Goal: Information Seeking & Learning: Learn about a topic

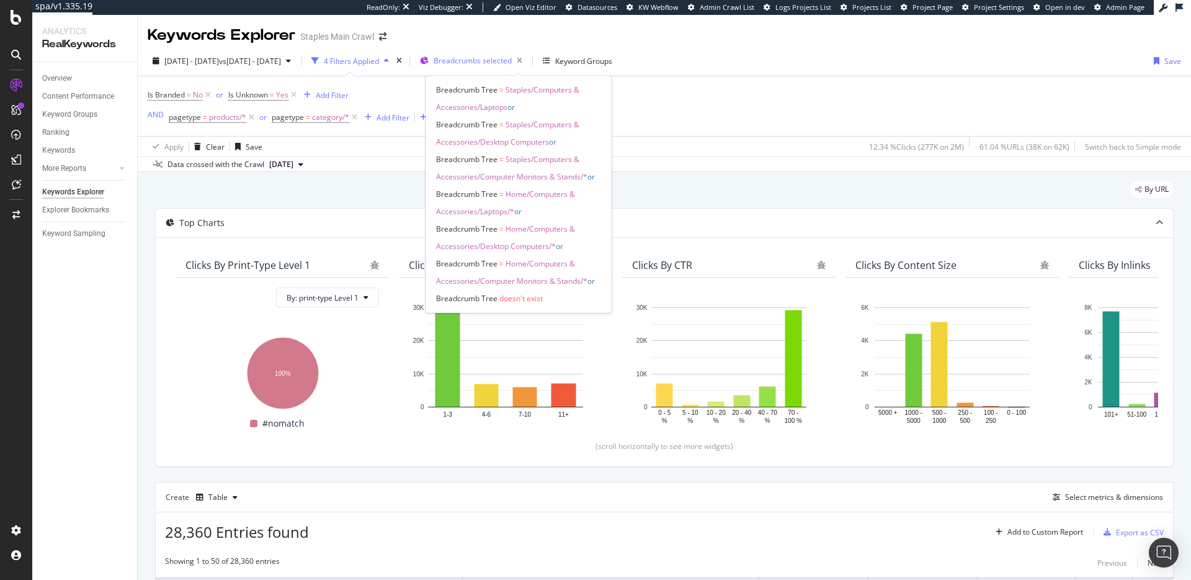
click at [509, 60] on span "Breadcrumbs selected" at bounding box center [473, 60] width 78 height 11
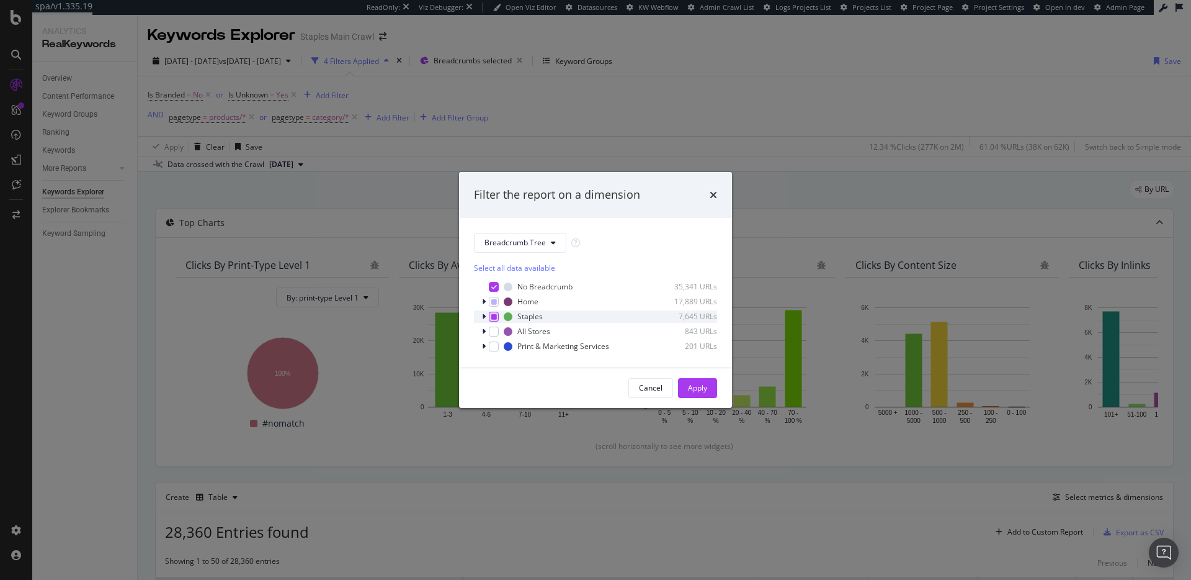
click at [495, 318] on icon "modal" at bounding box center [494, 316] width 6 height 6
click at [496, 302] on icon "modal" at bounding box center [494, 301] width 6 height 6
click at [495, 300] on icon "modal" at bounding box center [494, 301] width 6 height 6
click at [496, 313] on div "modal" at bounding box center [494, 316] width 10 height 10
click at [485, 302] on icon "modal" at bounding box center [484, 301] width 4 height 7
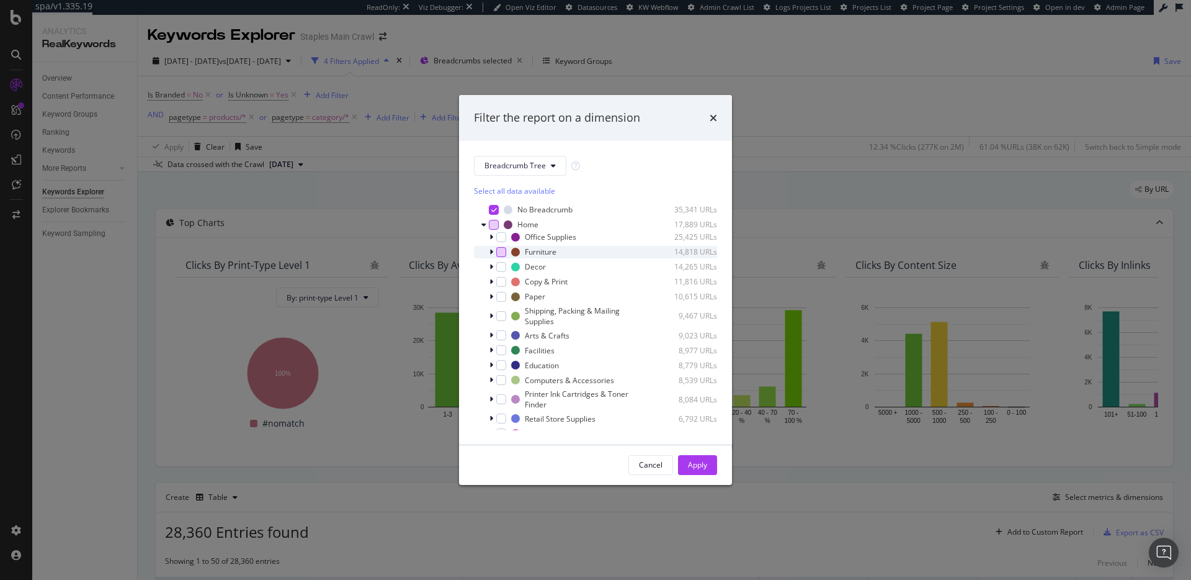
click at [498, 251] on div "modal" at bounding box center [501, 252] width 10 height 10
click at [501, 254] on icon "modal" at bounding box center [502, 252] width 6 height 6
click at [491, 251] on icon "modal" at bounding box center [492, 251] width 4 height 7
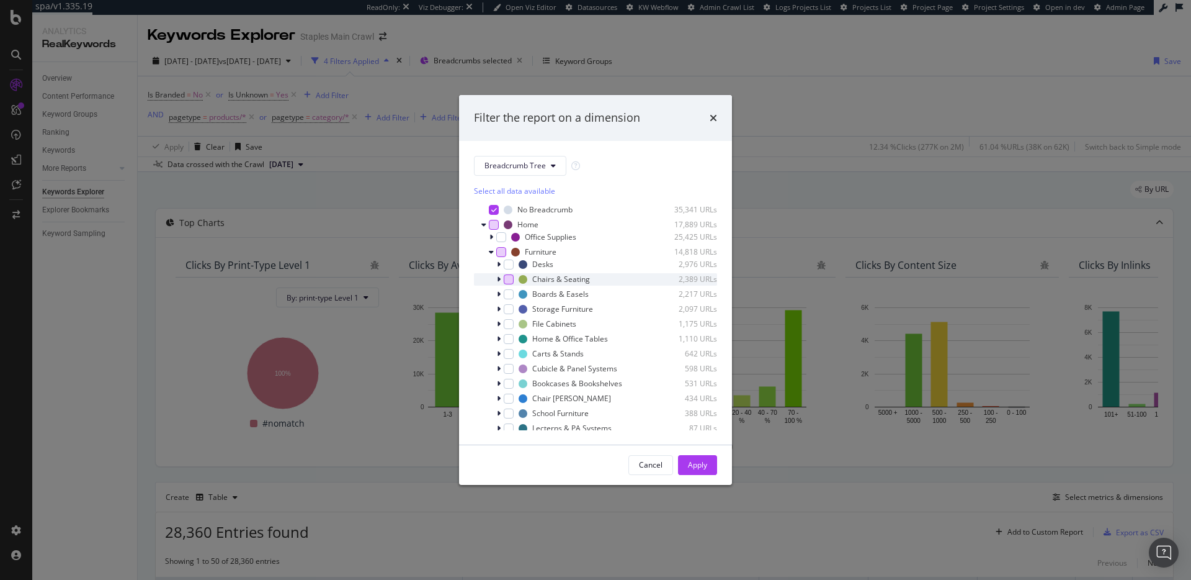
click at [506, 280] on div "modal" at bounding box center [509, 279] width 10 height 10
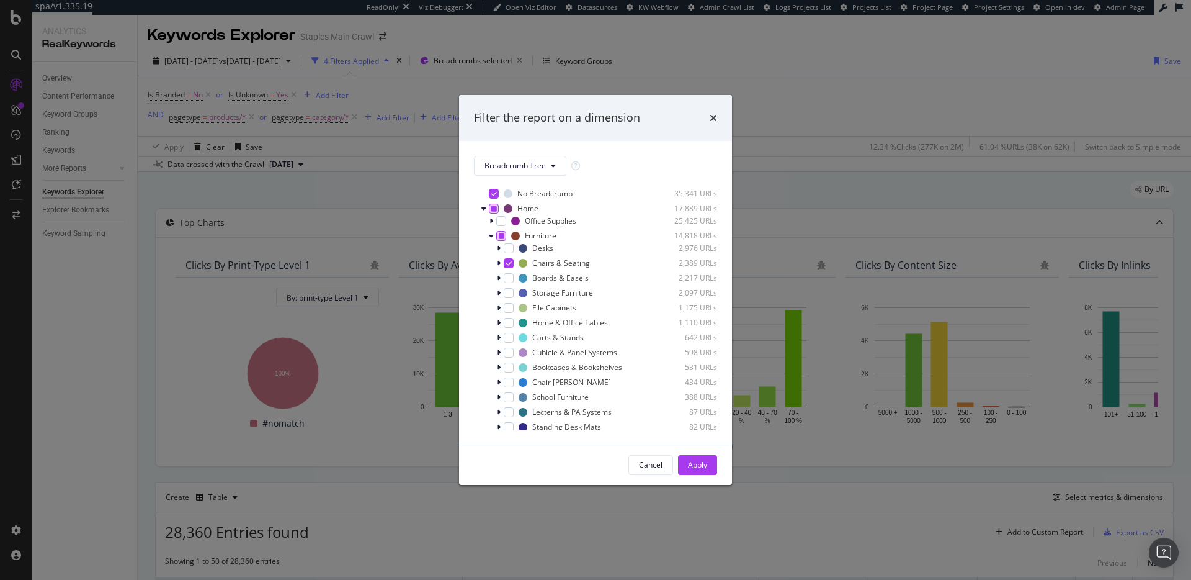
scroll to position [32, 0]
click at [516, 363] on div "Chair [PERSON_NAME] 434 URLs" at bounding box center [595, 367] width 243 height 12
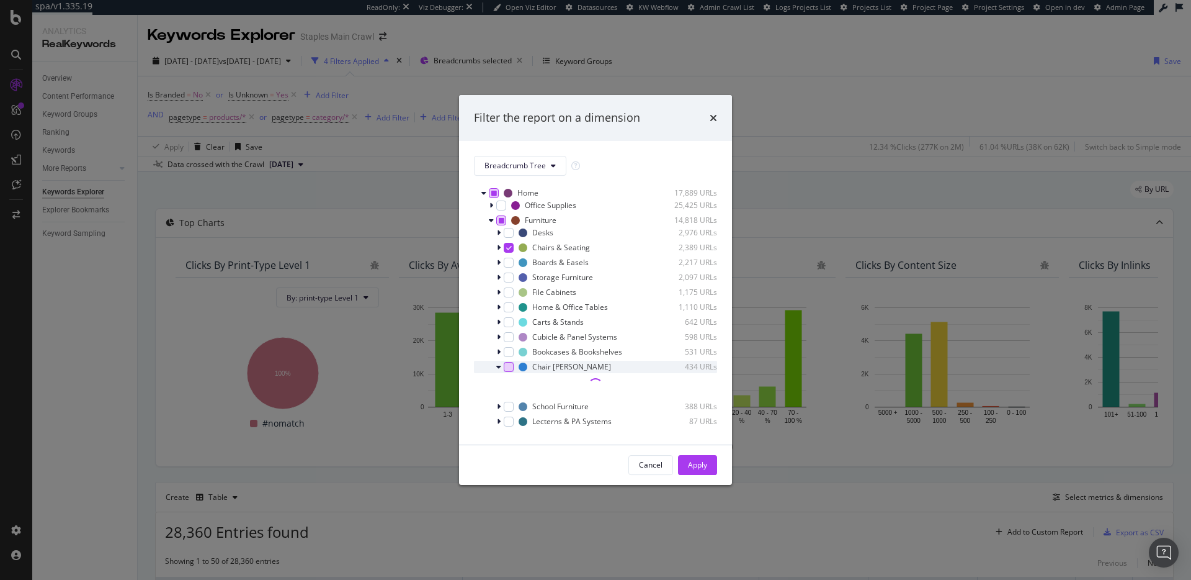
click at [513, 367] on div "modal" at bounding box center [509, 367] width 10 height 10
click at [498, 366] on icon "modal" at bounding box center [498, 366] width 5 height 7
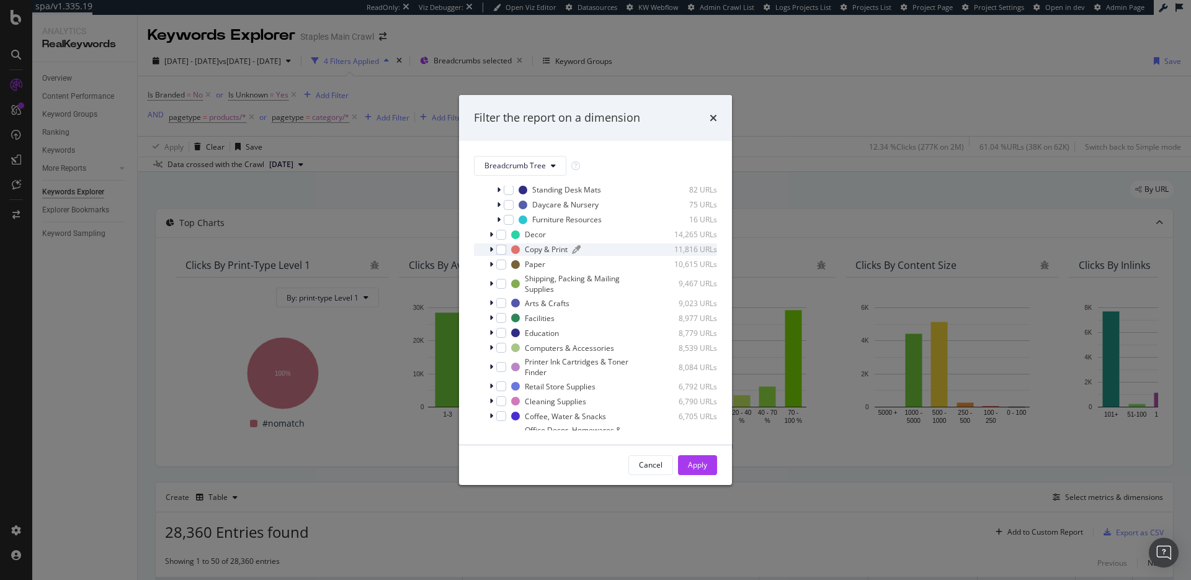
scroll to position [302, 0]
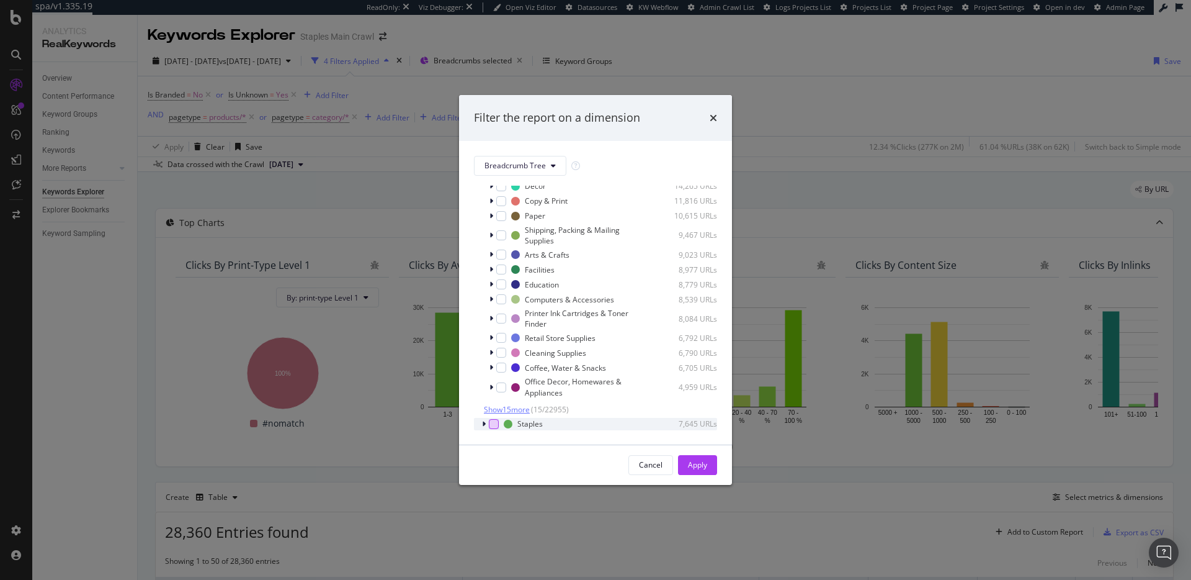
click at [522, 406] on span "Show 15 more" at bounding box center [507, 409] width 46 height 11
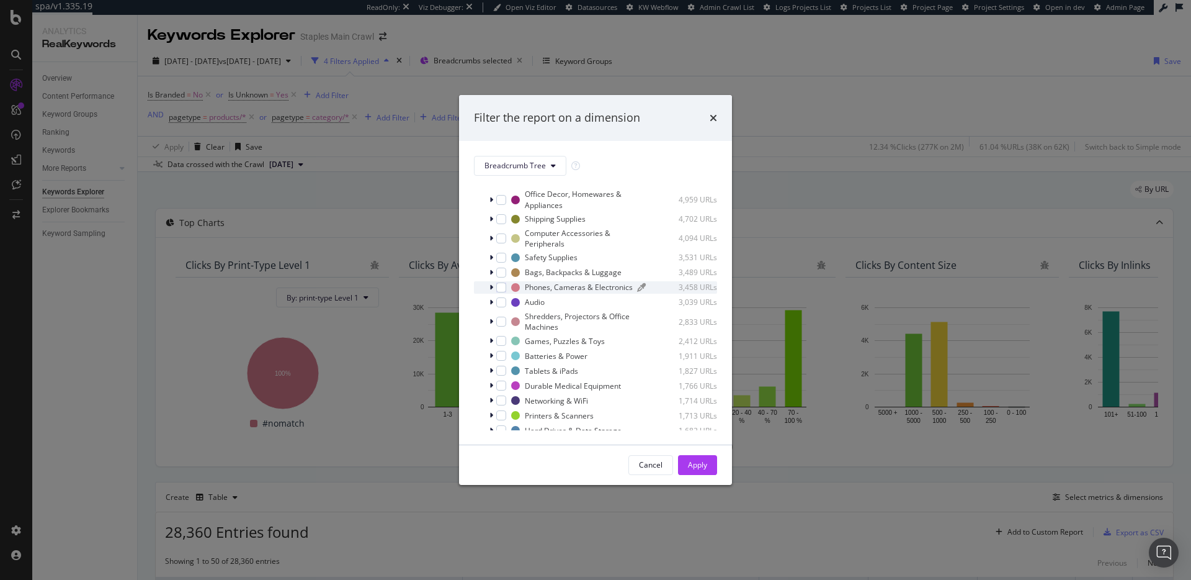
scroll to position [582, 0]
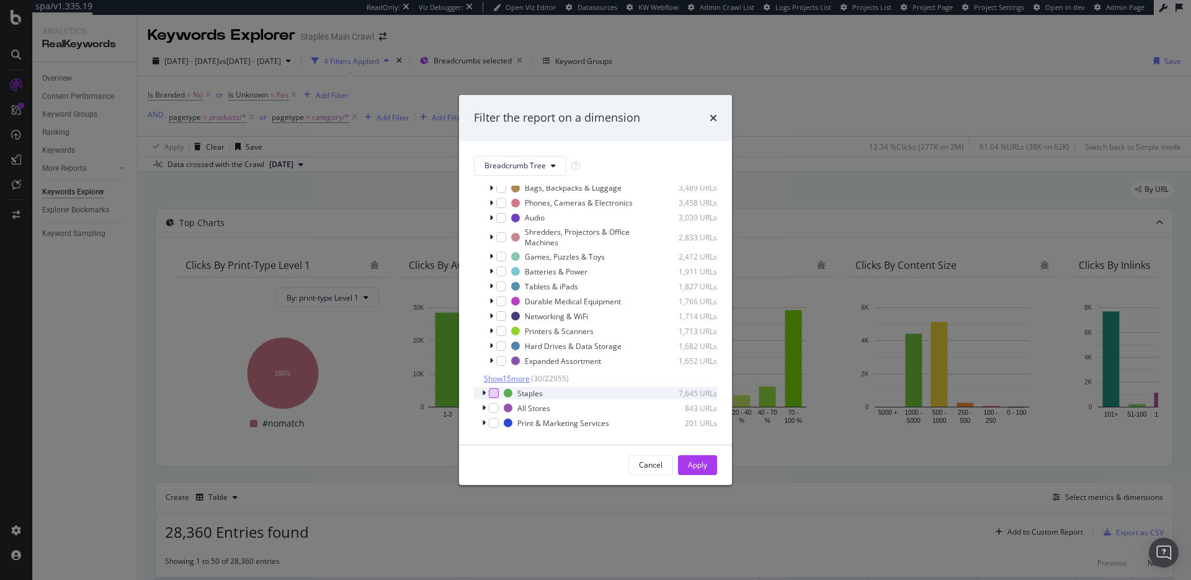
click at [519, 378] on span "Show 15 more" at bounding box center [507, 378] width 46 height 11
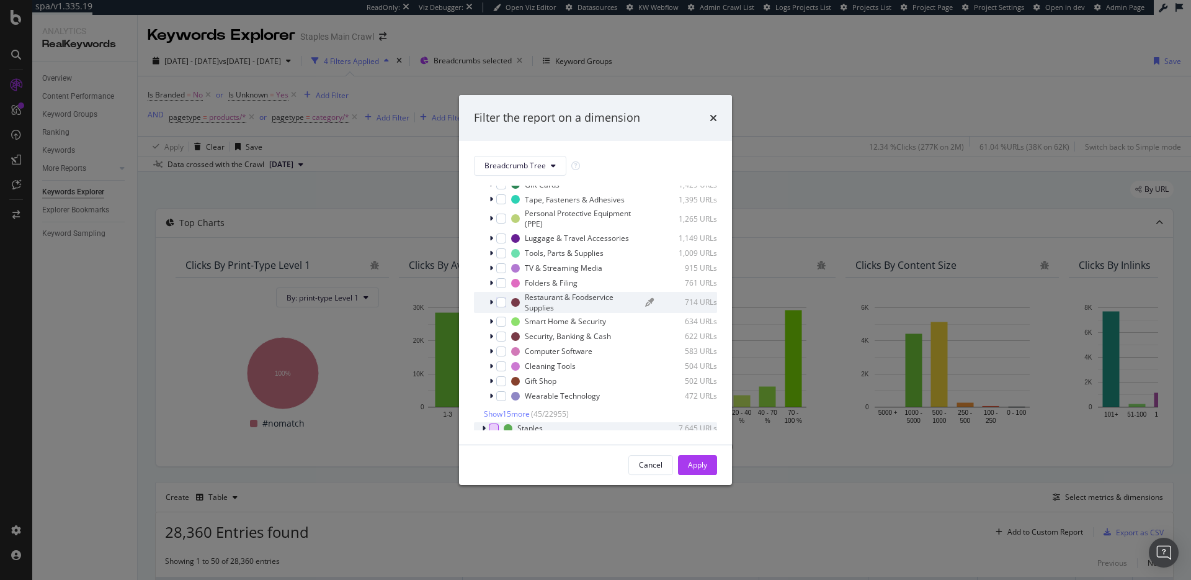
scroll to position [823, 0]
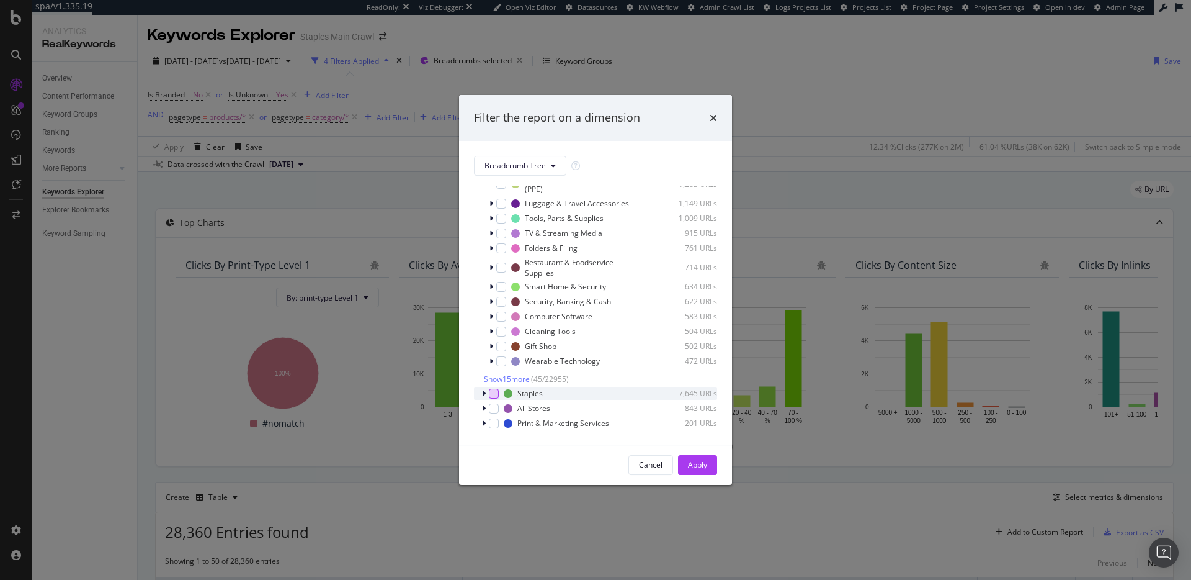
click at [514, 380] on span "Show 15 more" at bounding box center [507, 379] width 46 height 11
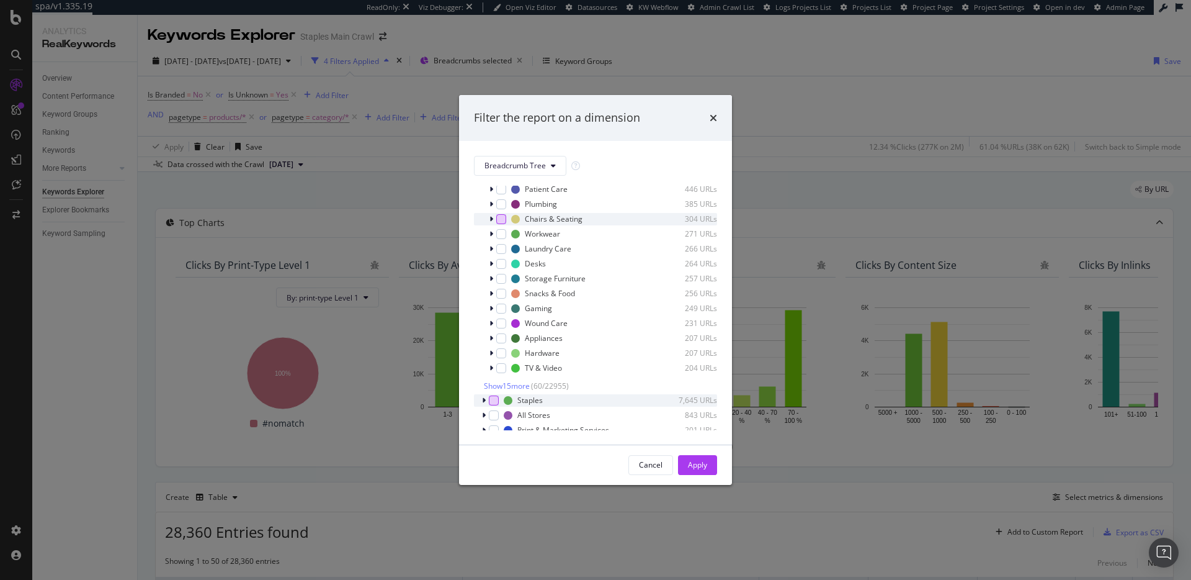
click at [498, 224] on div "modal" at bounding box center [501, 219] width 10 height 10
click at [485, 394] on icon "modal" at bounding box center [484, 393] width 4 height 7
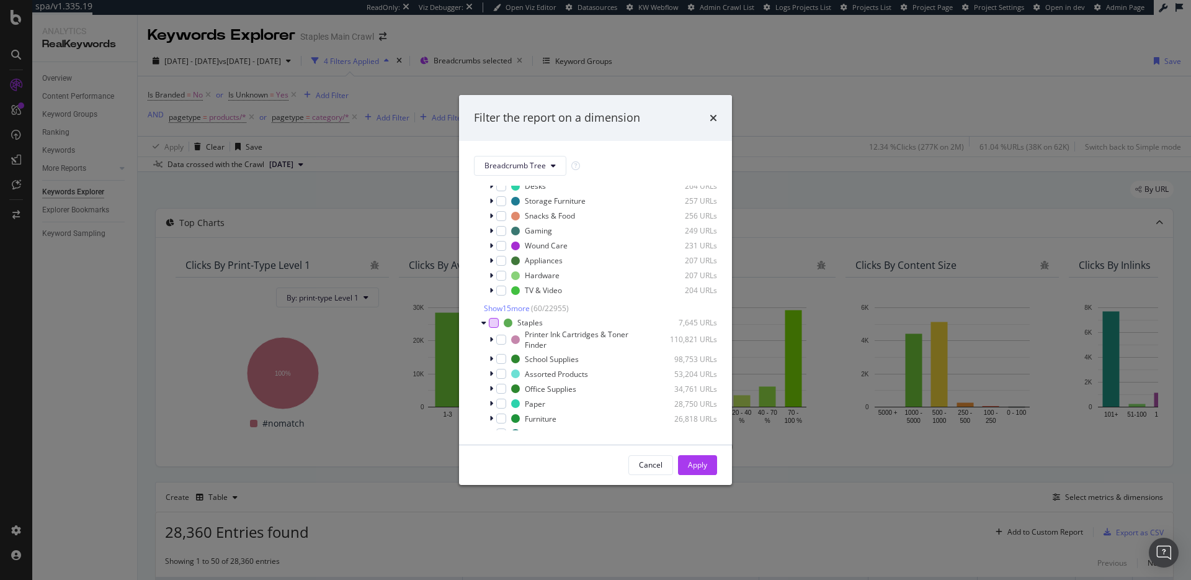
scroll to position [1241, 0]
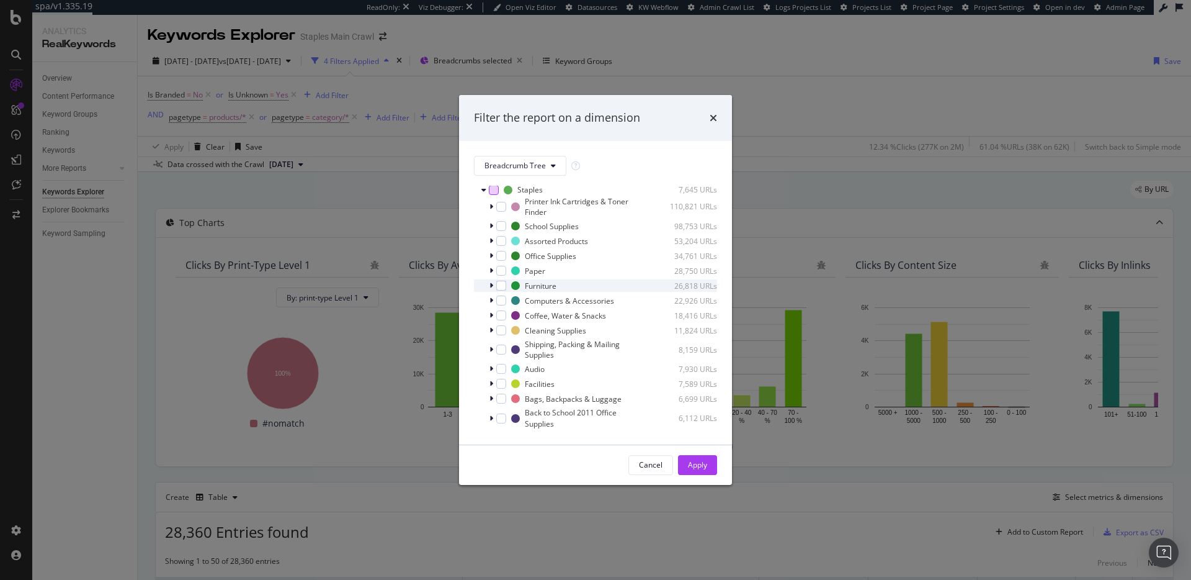
click at [490, 292] on div "modal" at bounding box center [492, 285] width 7 height 12
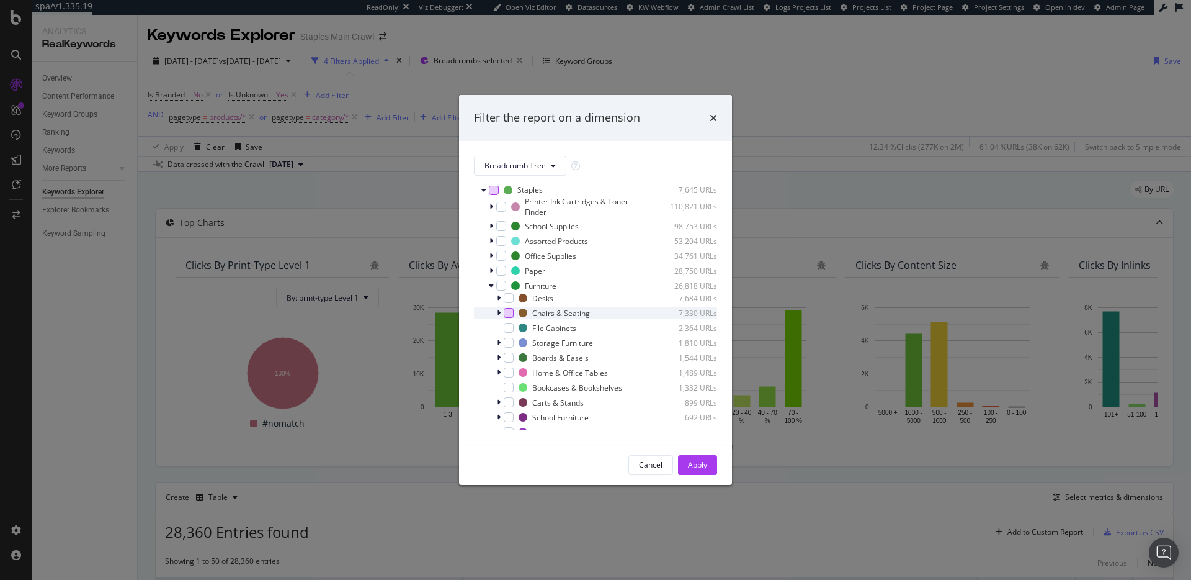
click at [508, 316] on div "modal" at bounding box center [509, 313] width 10 height 10
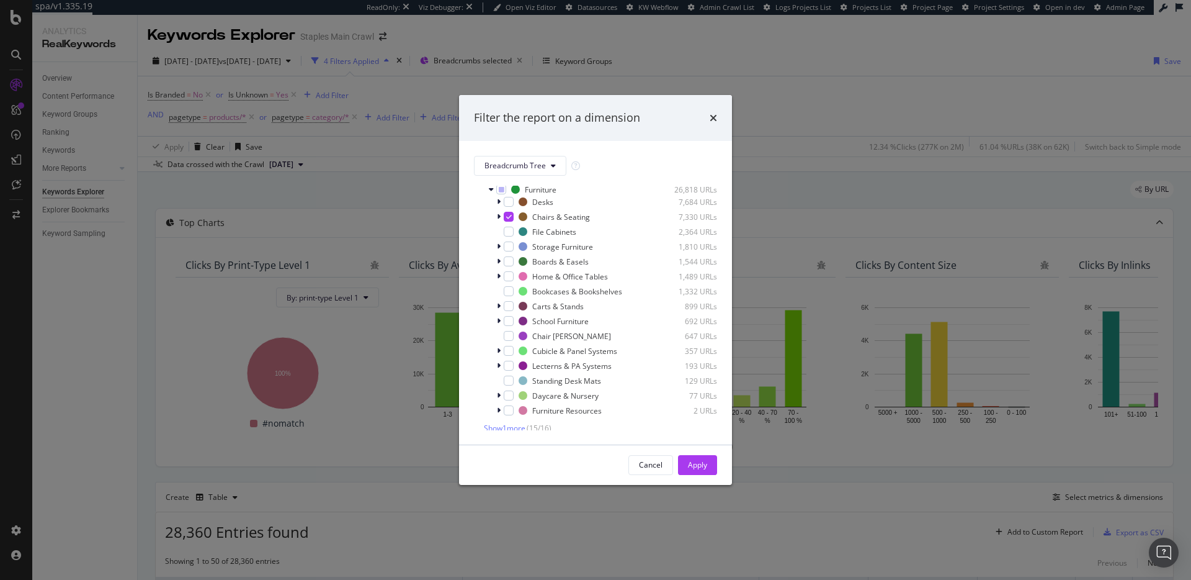
scroll to position [1345, 0]
click at [511, 333] on div "modal" at bounding box center [509, 328] width 10 height 10
click at [705, 467] on div "Apply" at bounding box center [697, 464] width 19 height 11
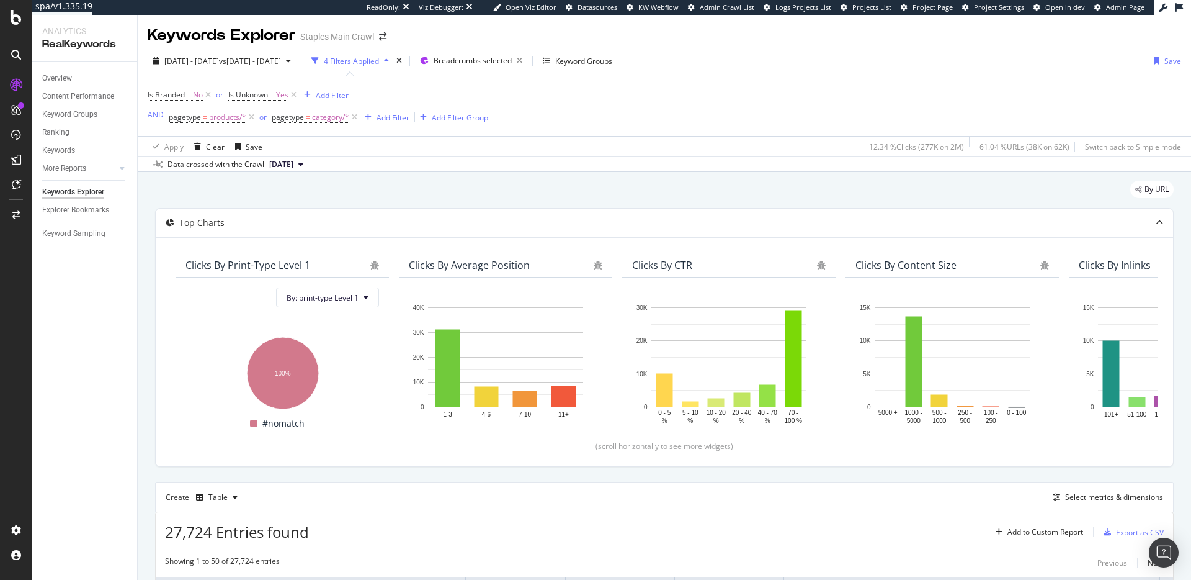
scroll to position [339, 0]
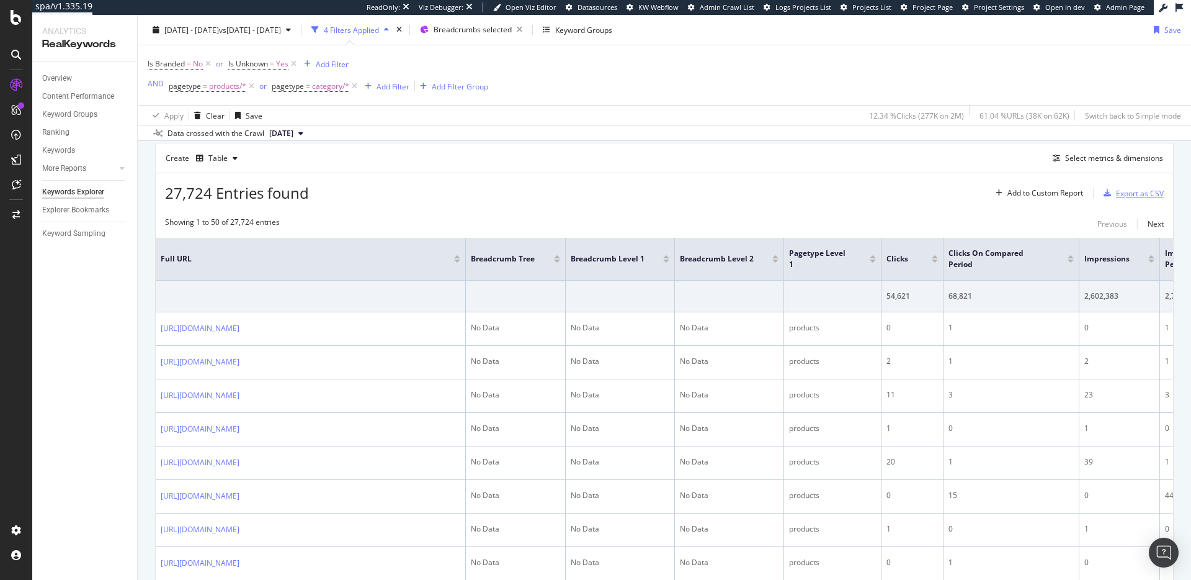
click at [1124, 192] on div "Export as CSV" at bounding box center [1140, 193] width 48 height 11
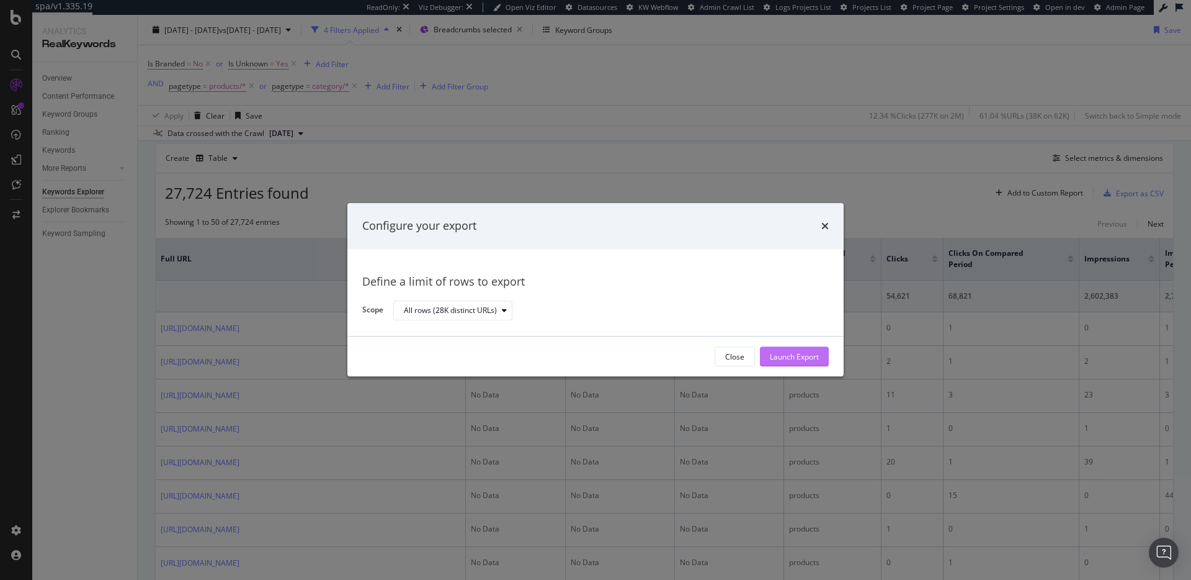
click at [786, 358] on div "Launch Export" at bounding box center [794, 356] width 49 height 11
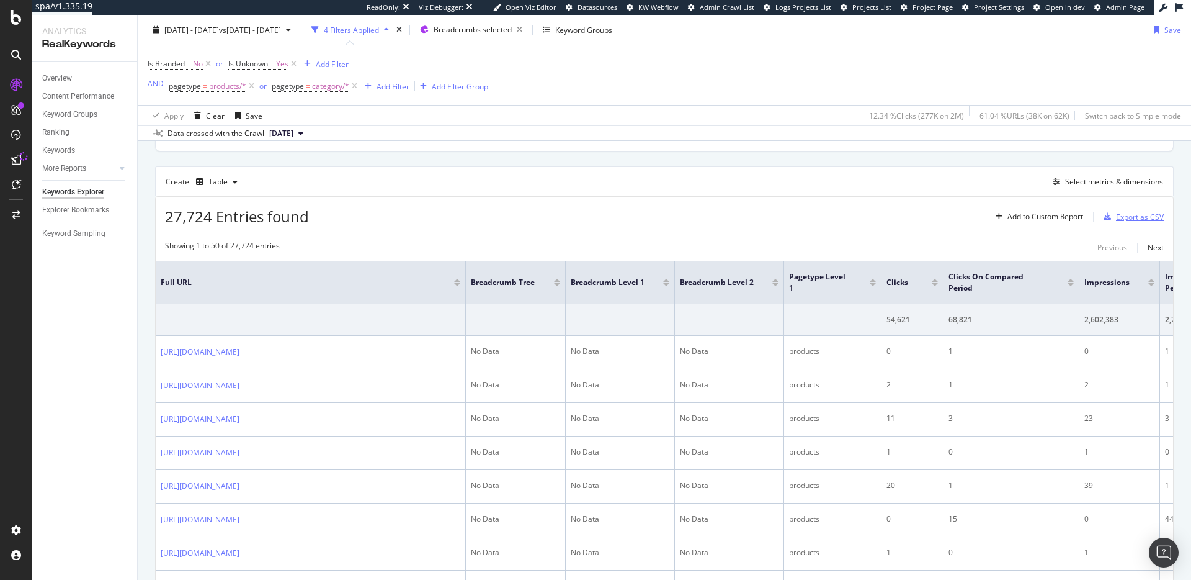
scroll to position [307, 0]
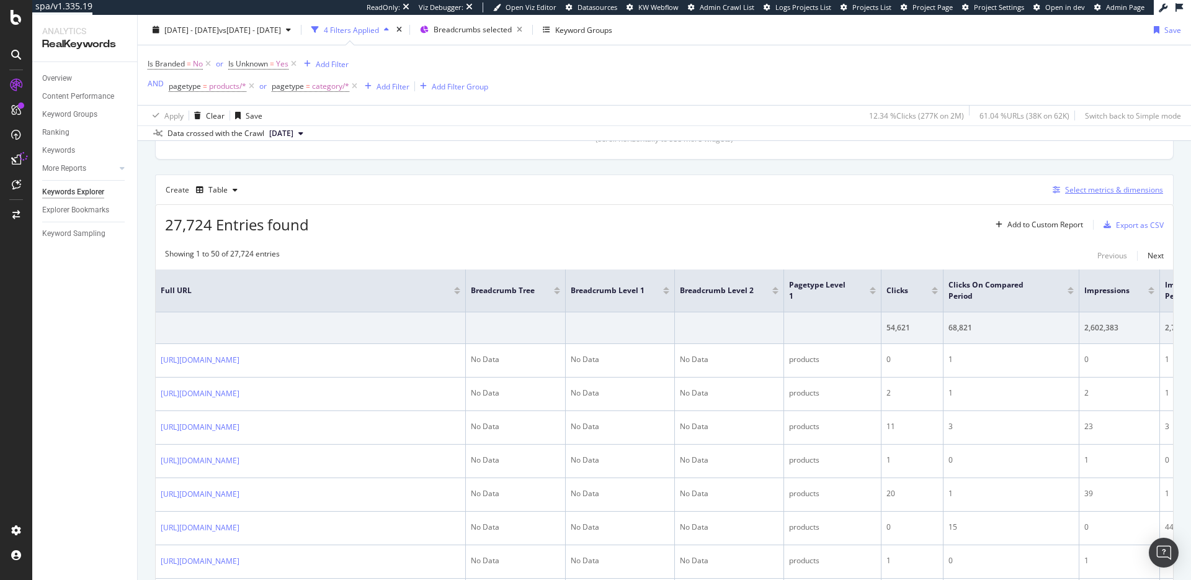
click at [1091, 192] on div "Select metrics & dimensions" at bounding box center [1114, 189] width 98 height 11
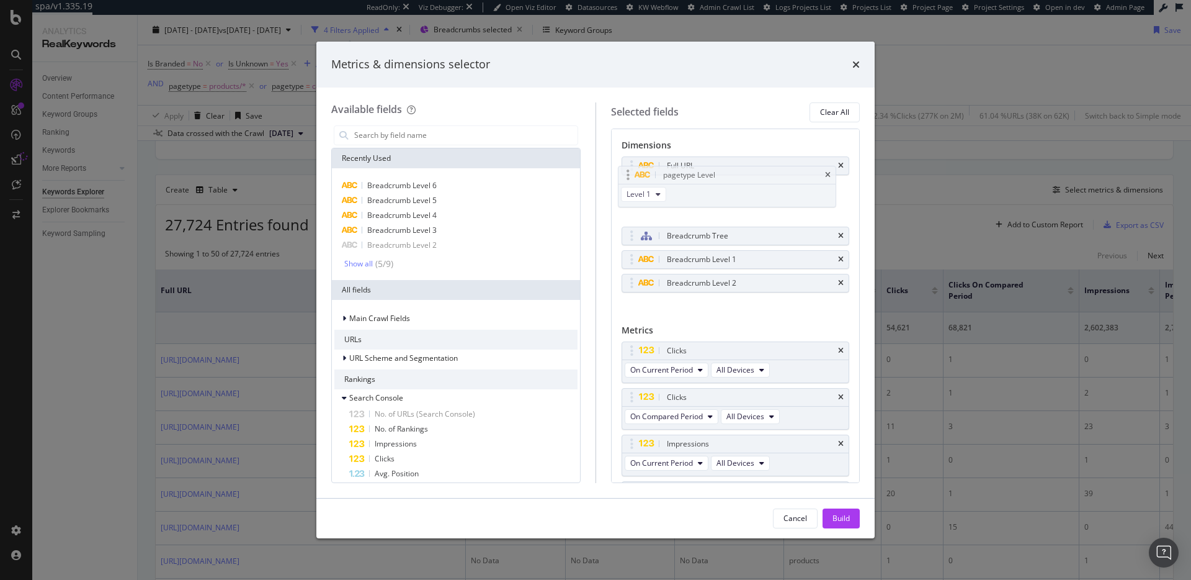
drag, startPoint x: 775, startPoint y: 260, endPoint x: 771, endPoint y: 175, distance: 85.1
click at [771, 175] on body "spa/v1.335.19 ReadOnly: Viz Debugger: Open Viz Editor Datasources KW Webflow Ad…" at bounding box center [595, 290] width 1191 height 580
click at [838, 235] on icon "times" at bounding box center [841, 235] width 6 height 7
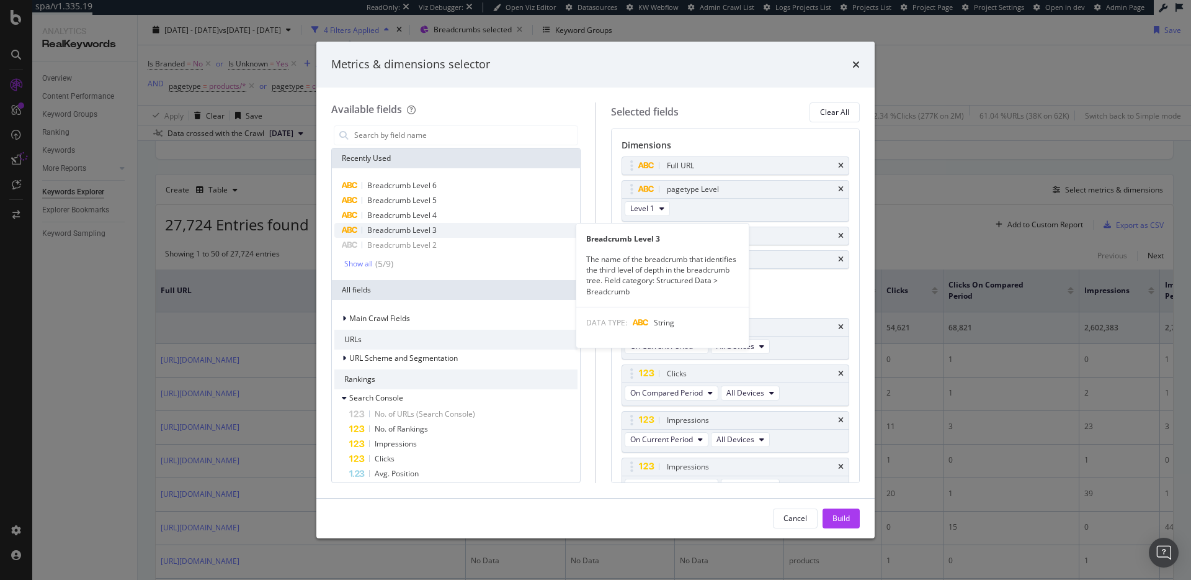
click at [478, 229] on div "Breadcrumb Level 3" at bounding box center [455, 230] width 243 height 15
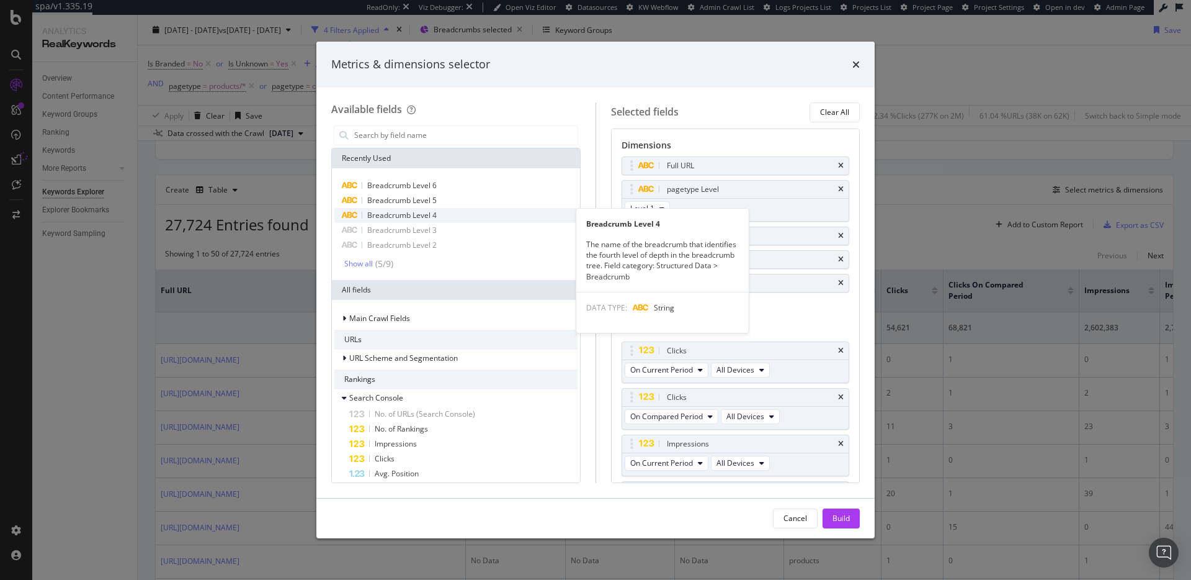
click at [479, 218] on div "Breadcrumb Level 4" at bounding box center [455, 215] width 243 height 15
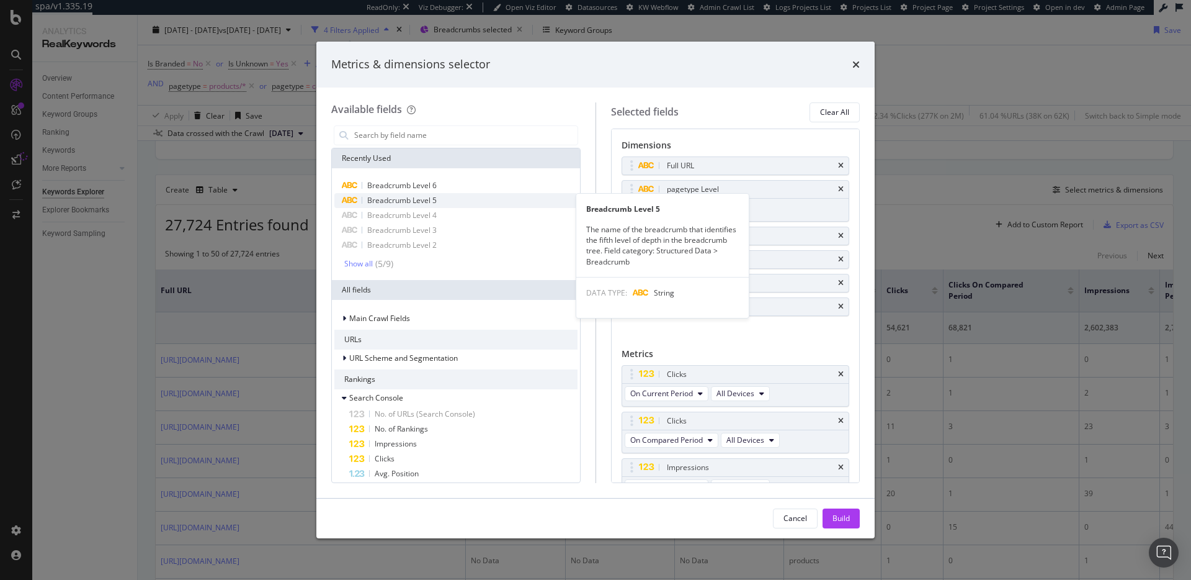
click at [511, 201] on div "Breadcrumb Level 5" at bounding box center [455, 200] width 243 height 15
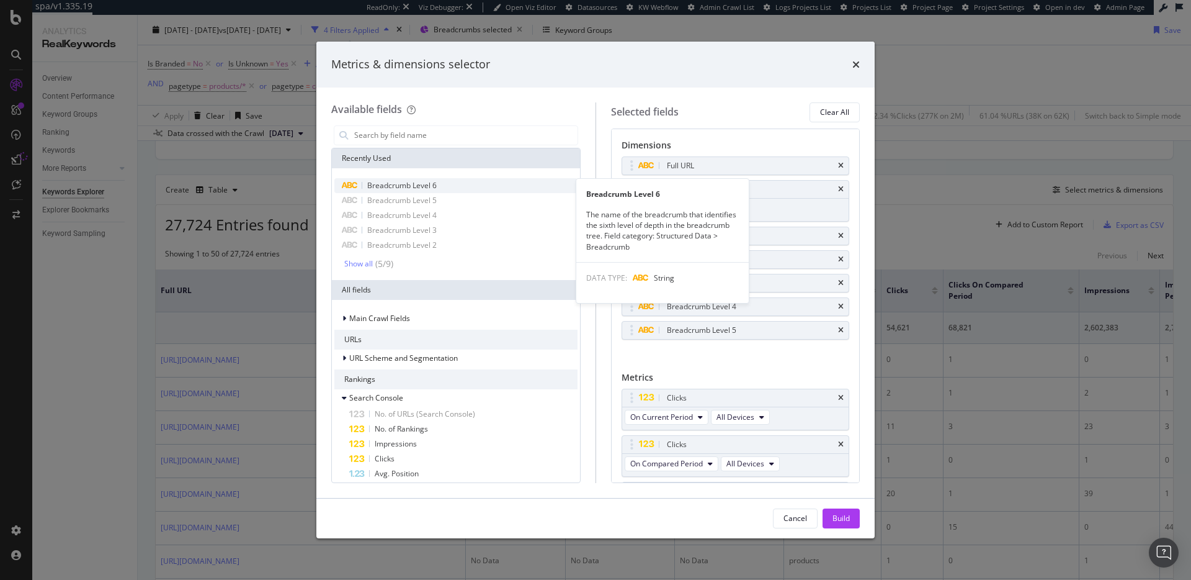
click at [513, 188] on div "Breadcrumb Level 6" at bounding box center [455, 185] width 243 height 15
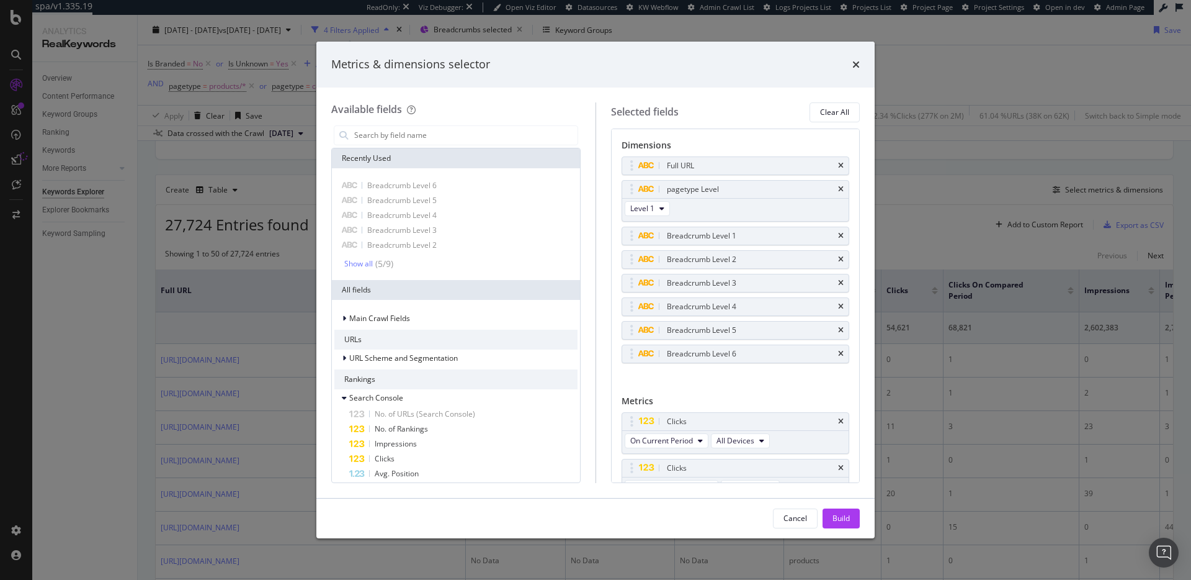
scroll to position [259, 0]
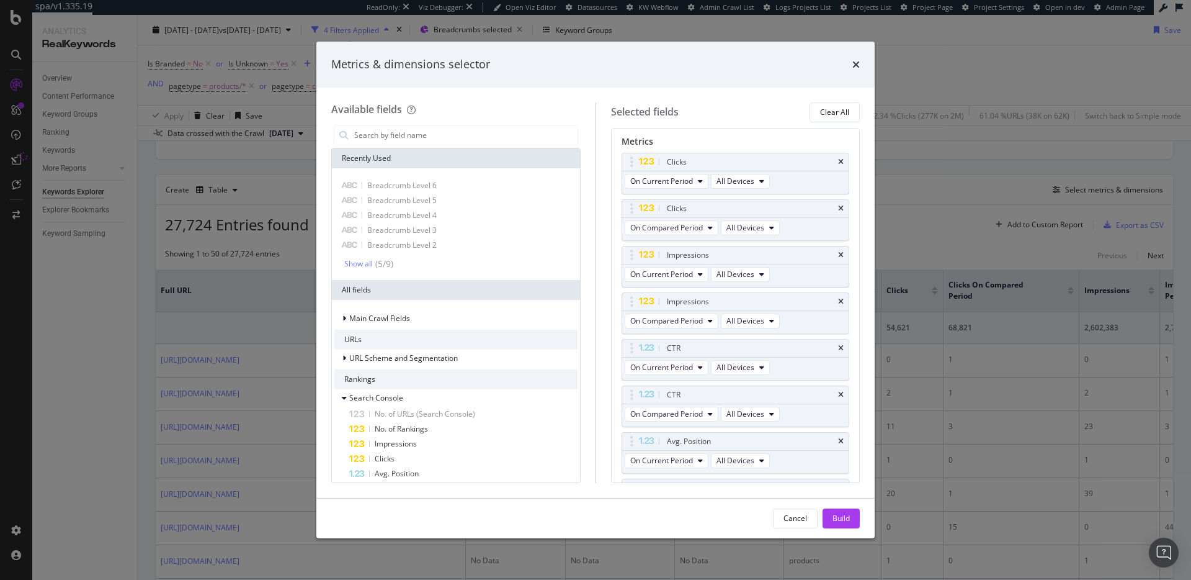
click at [836, 514] on div "Build" at bounding box center [841, 518] width 17 height 11
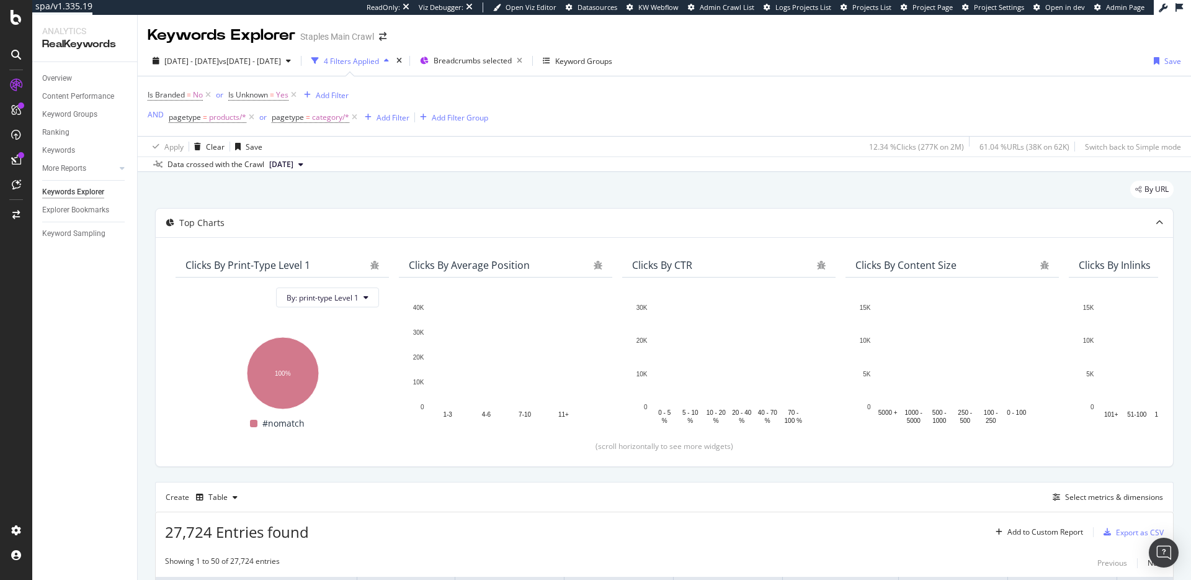
scroll to position [241, 0]
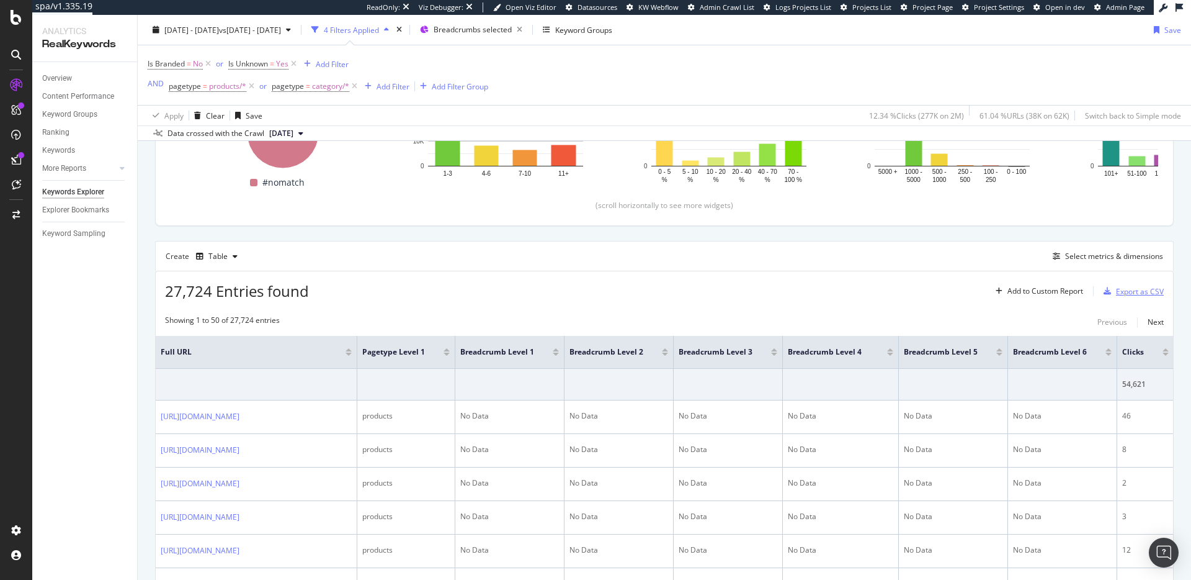
click at [1145, 291] on div "Export as CSV" at bounding box center [1140, 291] width 48 height 11
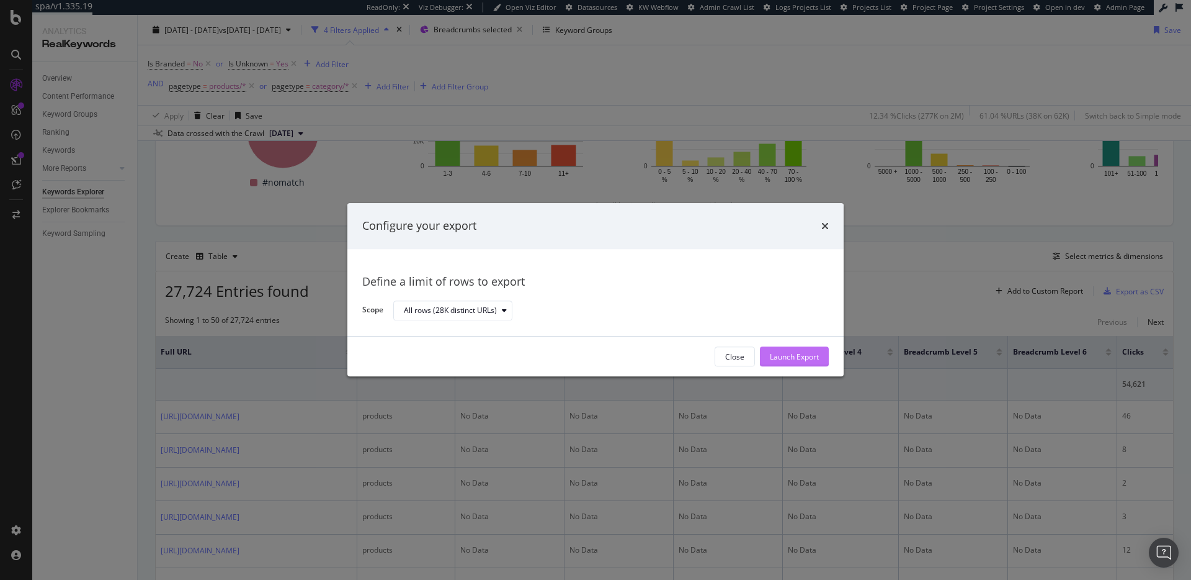
click at [815, 354] on div "Launch Export" at bounding box center [794, 356] width 49 height 11
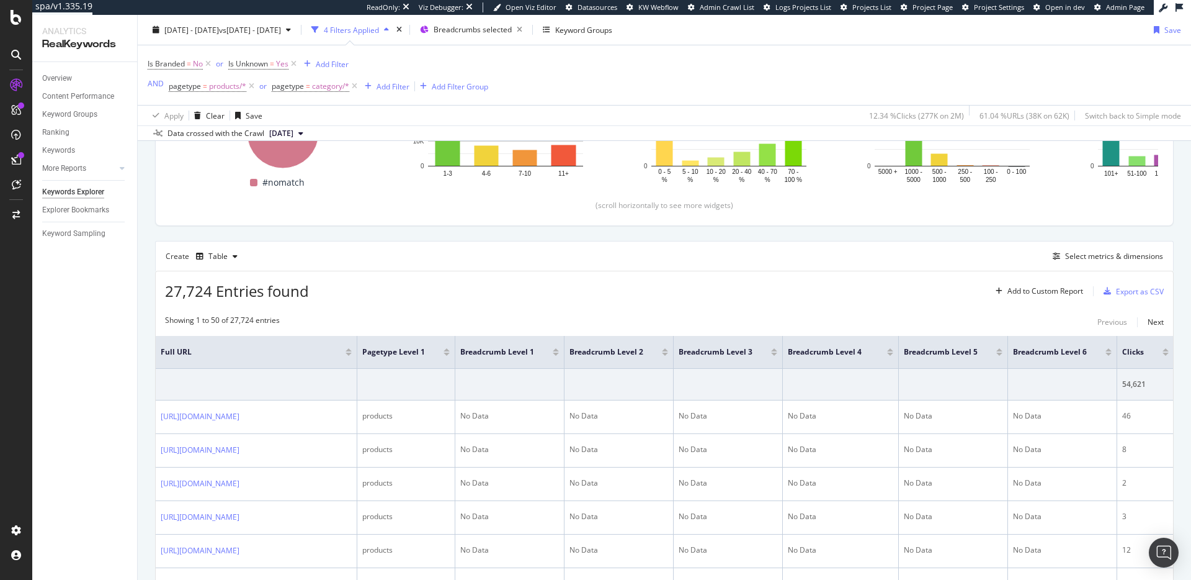
scroll to position [92, 0]
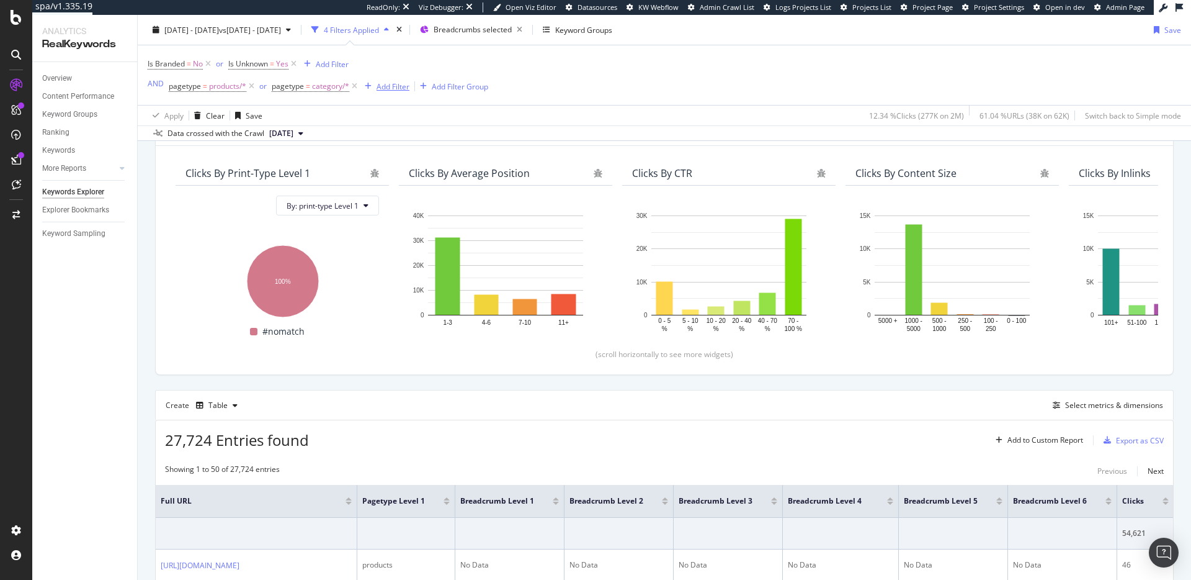
click at [399, 82] on div "Add Filter" at bounding box center [393, 86] width 33 height 11
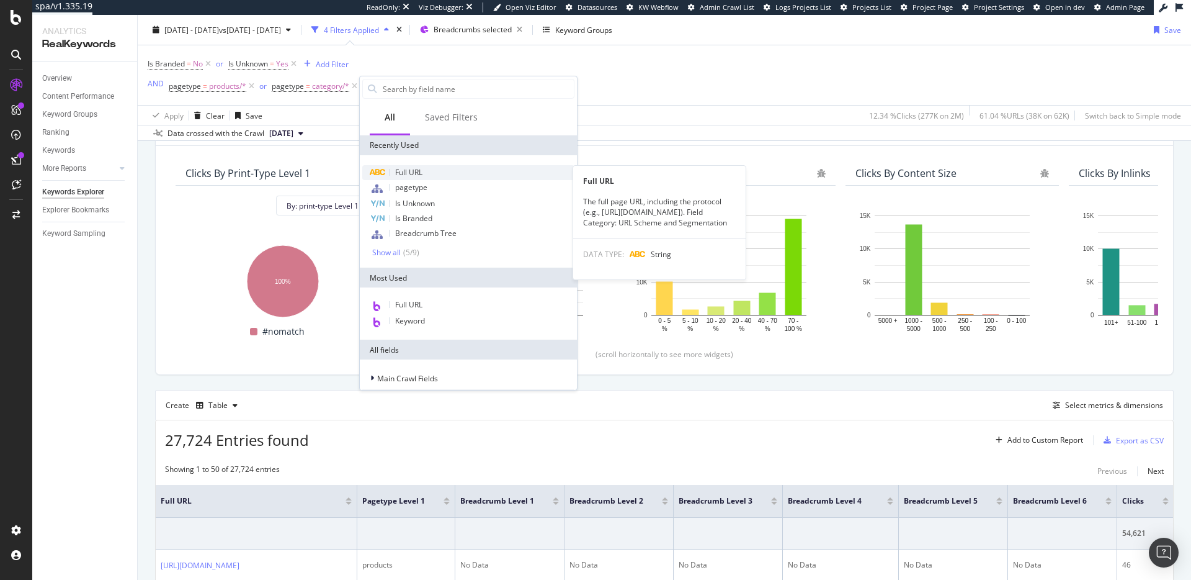
click at [436, 175] on div "Full URL" at bounding box center [468, 172] width 212 height 15
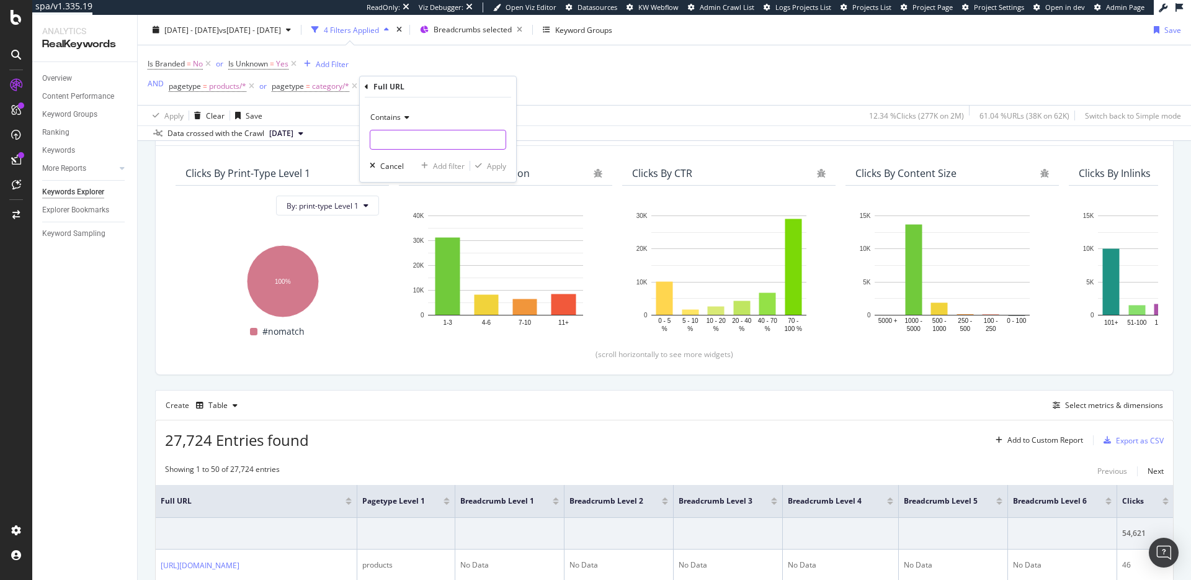
click at [429, 138] on input "text" at bounding box center [437, 140] width 135 height 20
paste input "cat_CG32"
type input "cat_CG32"
click at [500, 164] on div "Apply" at bounding box center [496, 166] width 19 height 11
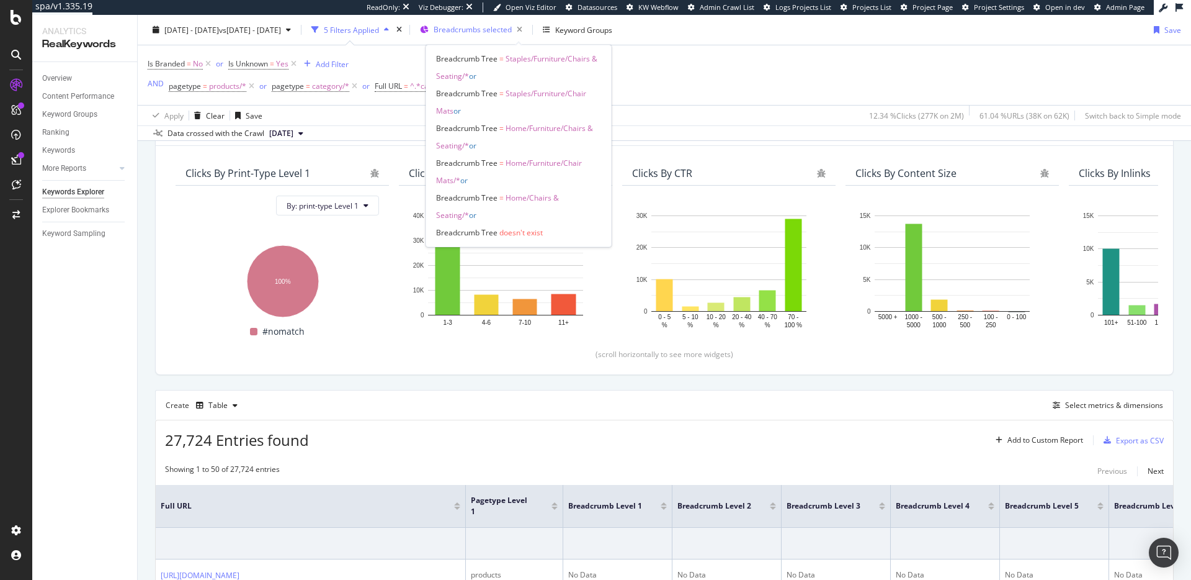
click at [505, 27] on span "Breadcrumbs selected" at bounding box center [473, 29] width 78 height 11
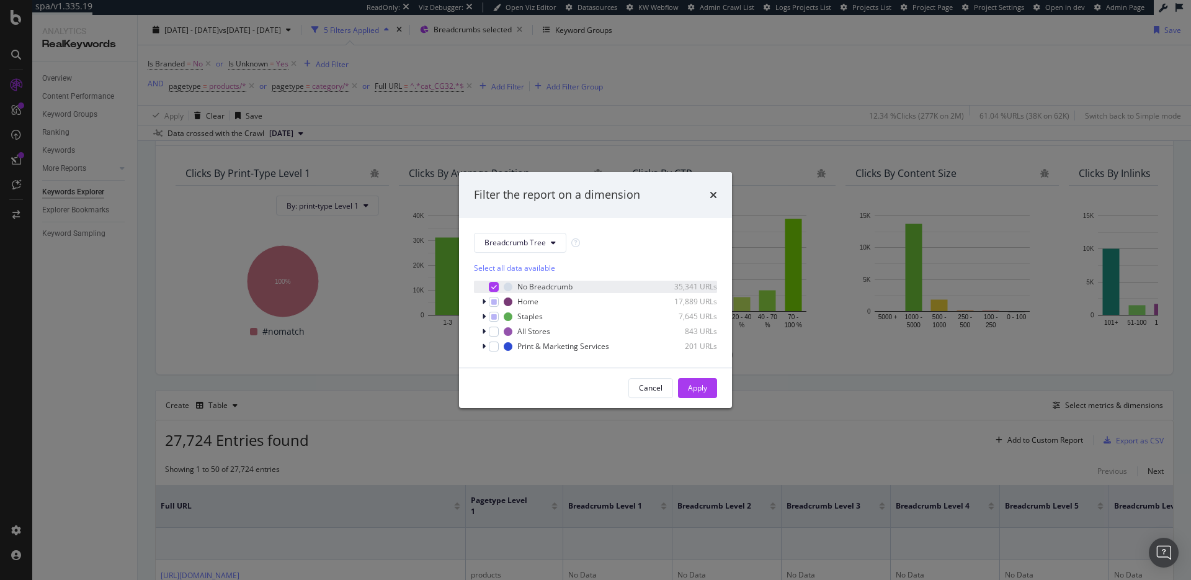
click at [494, 285] on icon "modal" at bounding box center [494, 287] width 6 height 6
click at [703, 388] on div "Apply" at bounding box center [697, 387] width 19 height 11
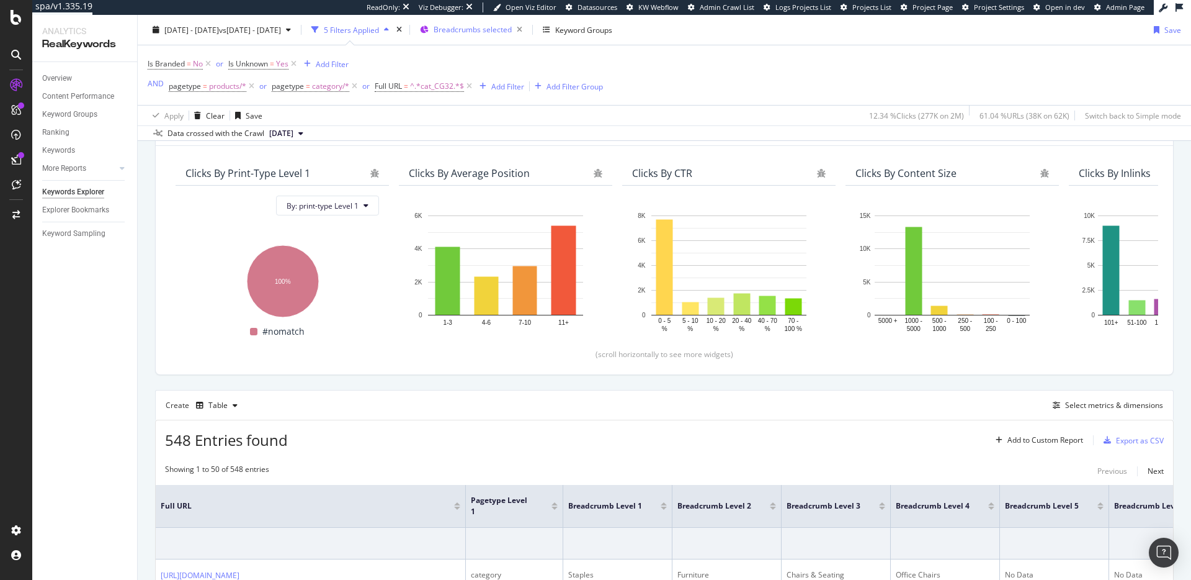
click at [504, 31] on span "Breadcrumbs selected" at bounding box center [473, 29] width 78 height 11
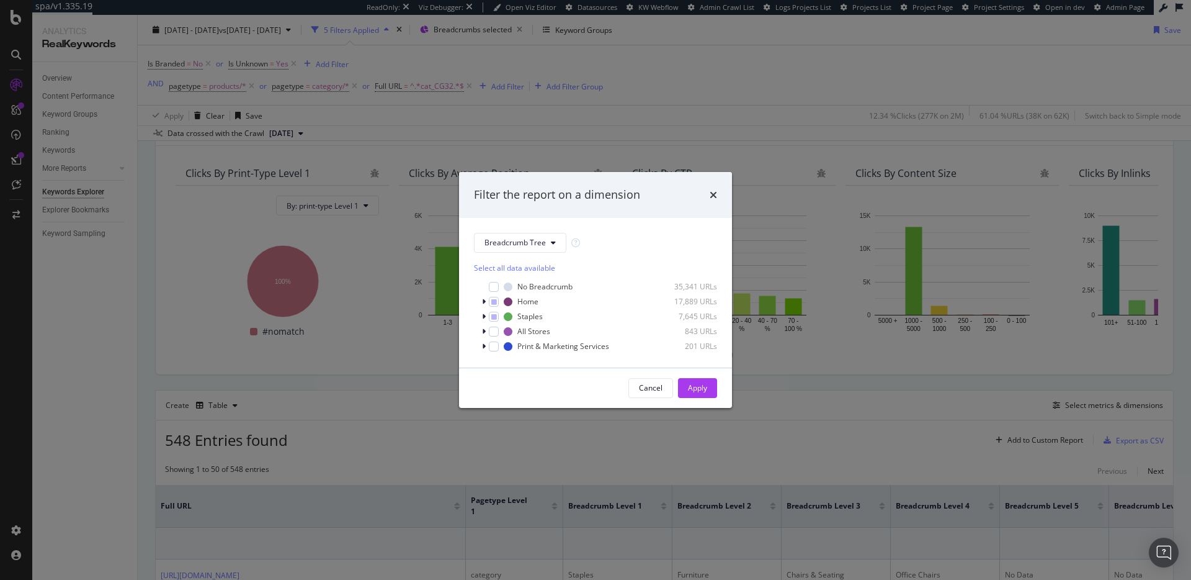
click at [663, 388] on button "Cancel" at bounding box center [651, 388] width 45 height 20
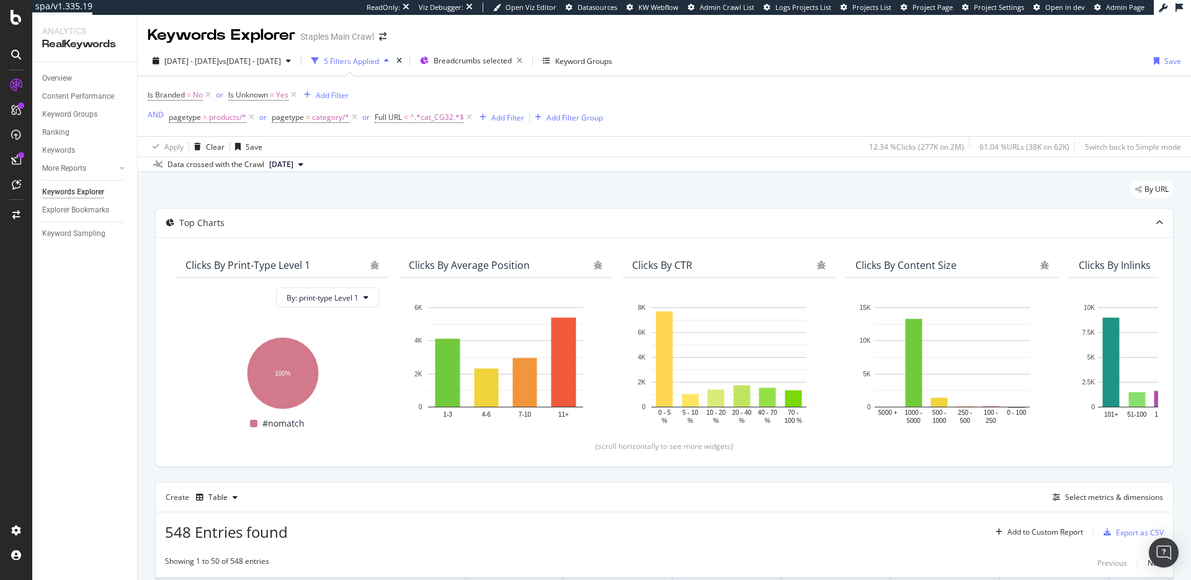
scroll to position [248, 0]
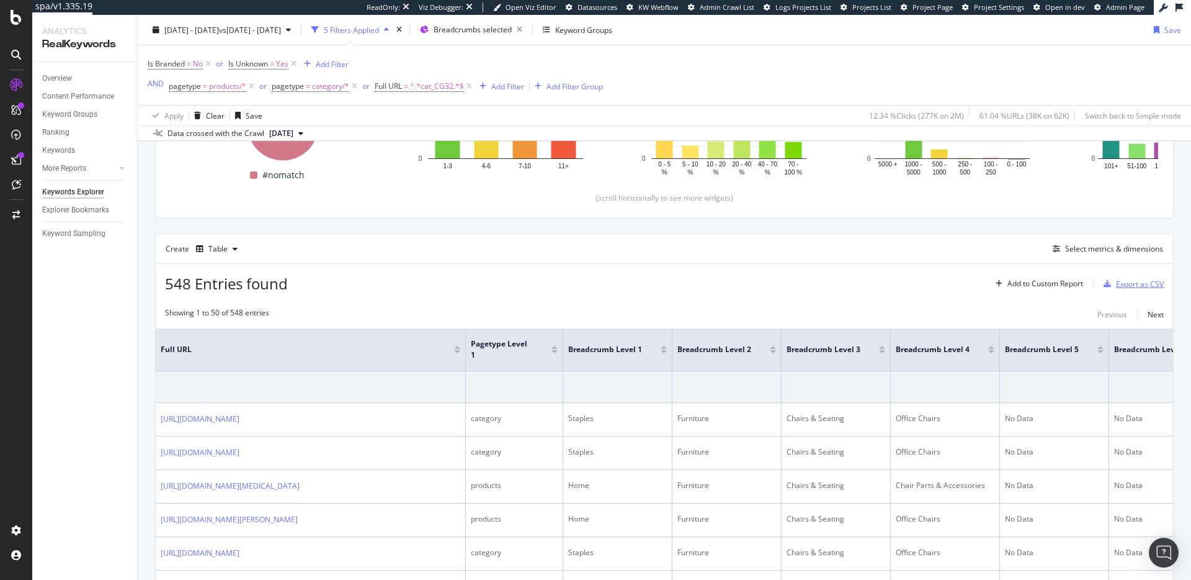
click at [1127, 284] on div "Export as CSV" at bounding box center [1140, 284] width 48 height 11
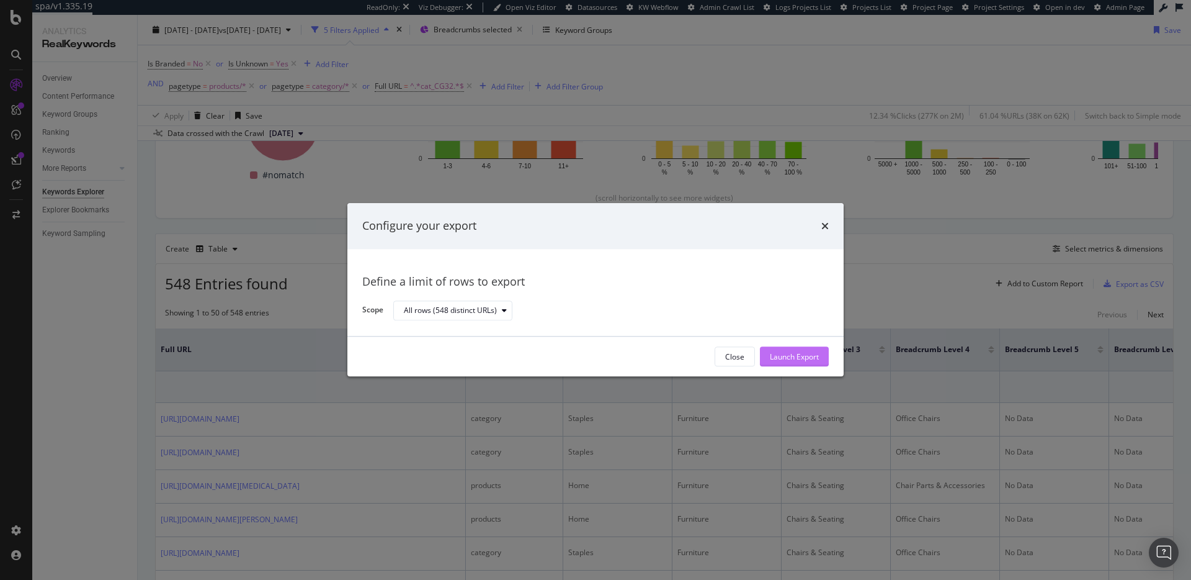
click at [805, 354] on div "Launch Export" at bounding box center [794, 356] width 49 height 11
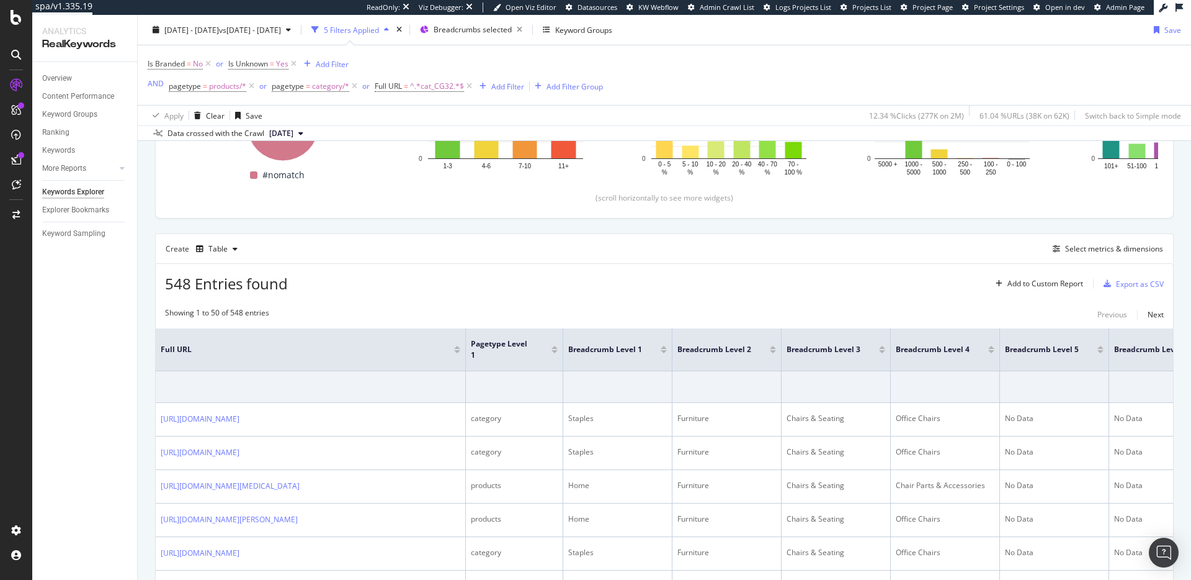
click at [386, 258] on div "Create Table Select metrics & dimensions" at bounding box center [664, 248] width 1019 height 30
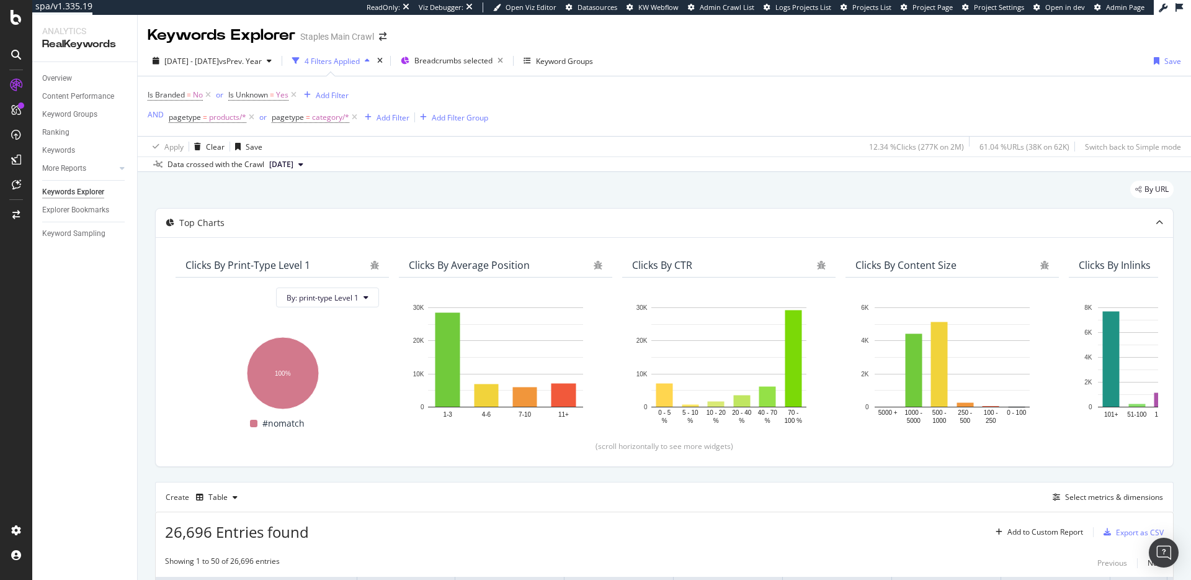
click at [508, 71] on span "Breadcrumbs selected" at bounding box center [452, 61] width 112 height 20
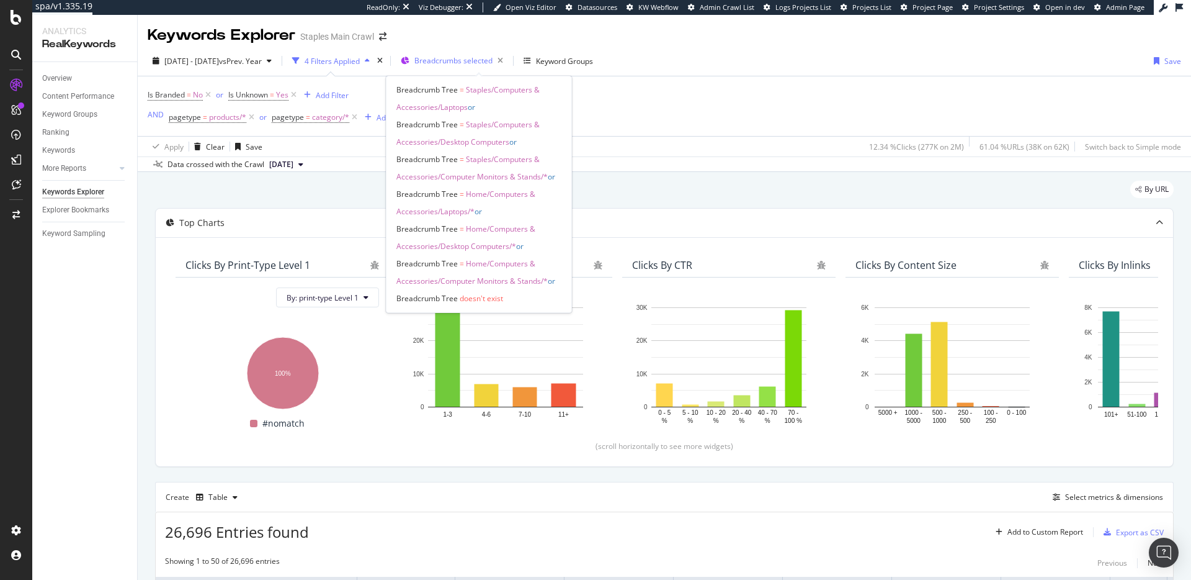
click at [490, 58] on span "Breadcrumbs selected" at bounding box center [453, 60] width 78 height 11
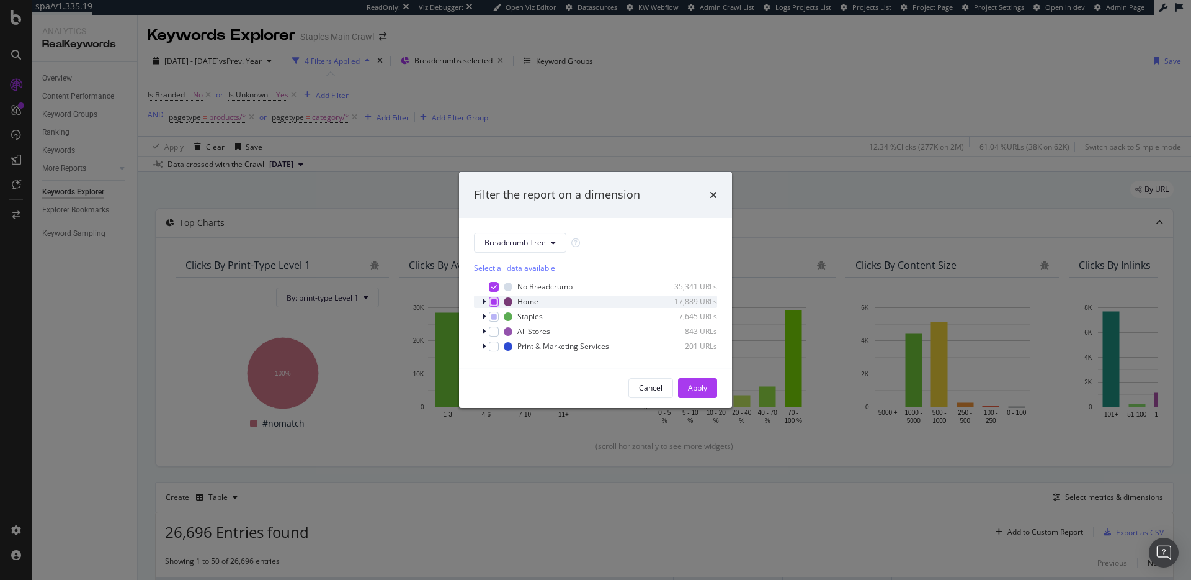
click at [496, 298] on icon "modal" at bounding box center [494, 301] width 6 height 6
click at [494, 302] on icon "modal" at bounding box center [494, 301] width 6 height 6
click at [495, 318] on icon "modal" at bounding box center [494, 316] width 6 height 6
click at [483, 302] on icon "modal" at bounding box center [484, 301] width 4 height 7
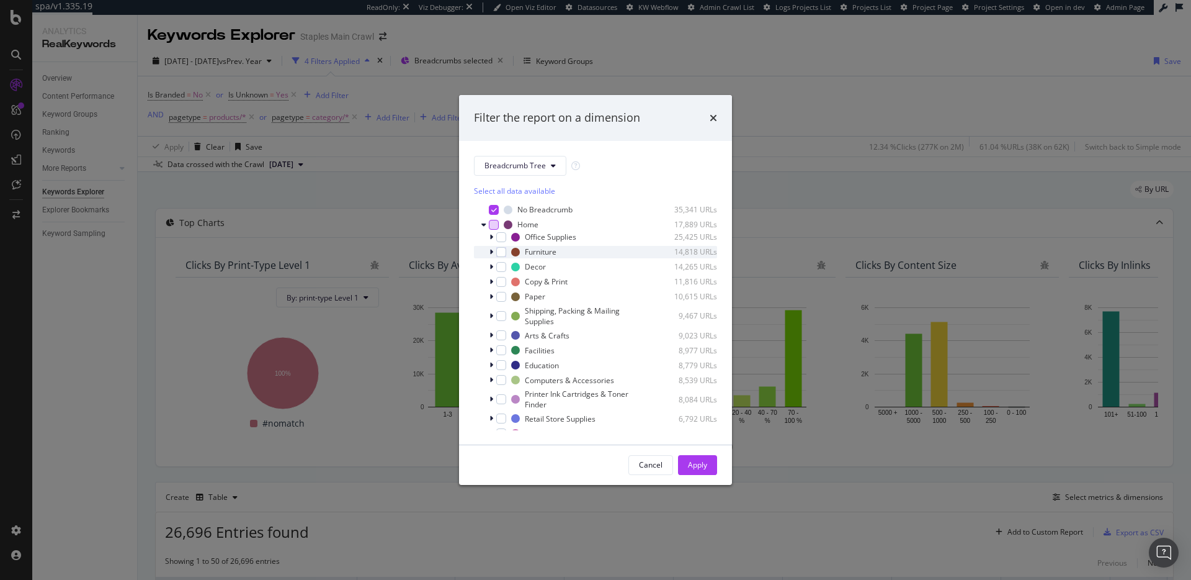
click at [490, 251] on icon "modal" at bounding box center [492, 251] width 4 height 7
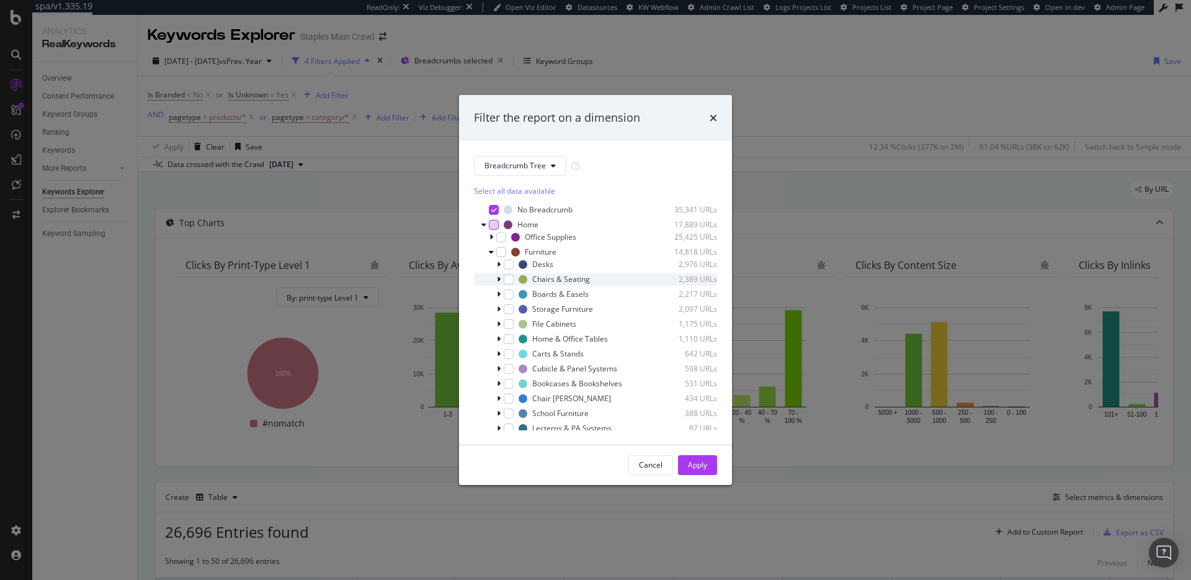
click at [498, 279] on icon "modal" at bounding box center [499, 278] width 4 height 7
click at [508, 282] on div "modal" at bounding box center [509, 279] width 10 height 10
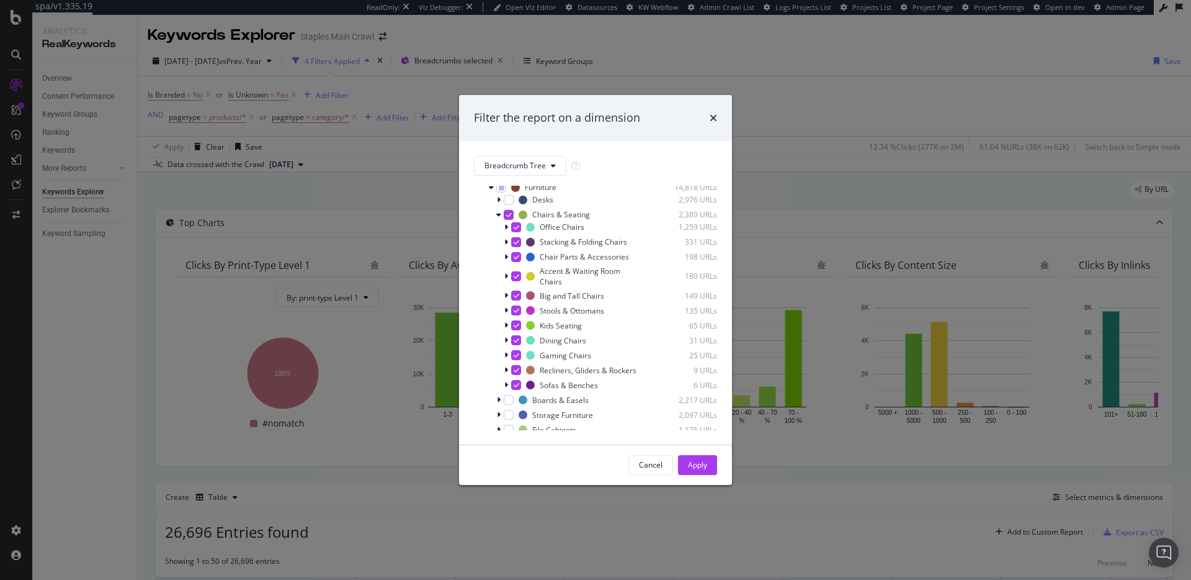
scroll to position [56, 0]
click at [499, 223] on icon "modal" at bounding box center [498, 222] width 5 height 7
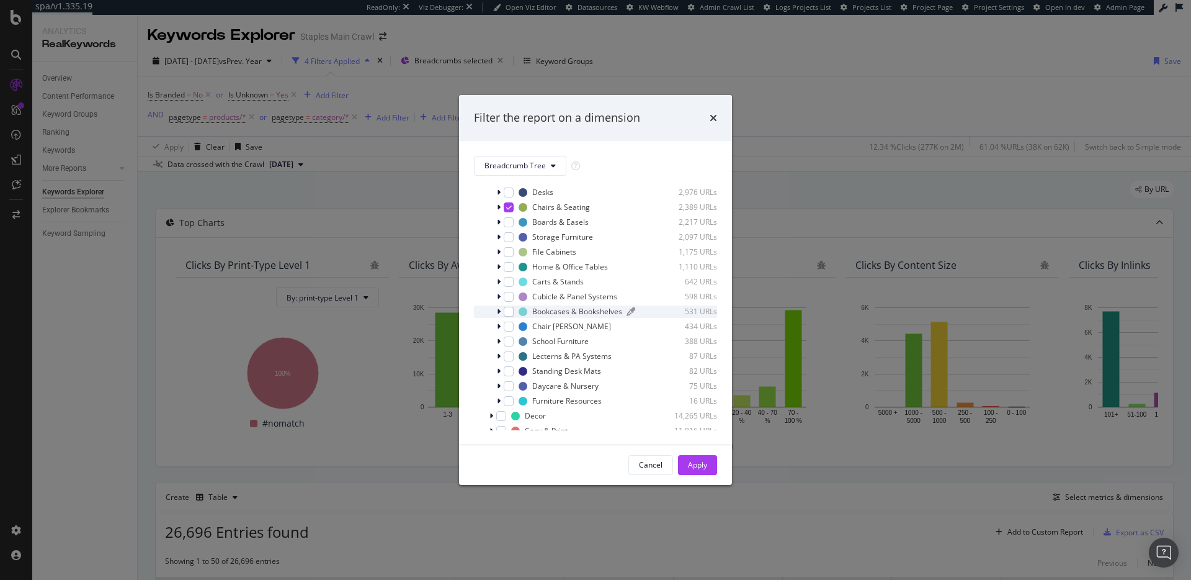
scroll to position [80, 0]
click at [511, 316] on div "modal" at bounding box center [509, 318] width 10 height 10
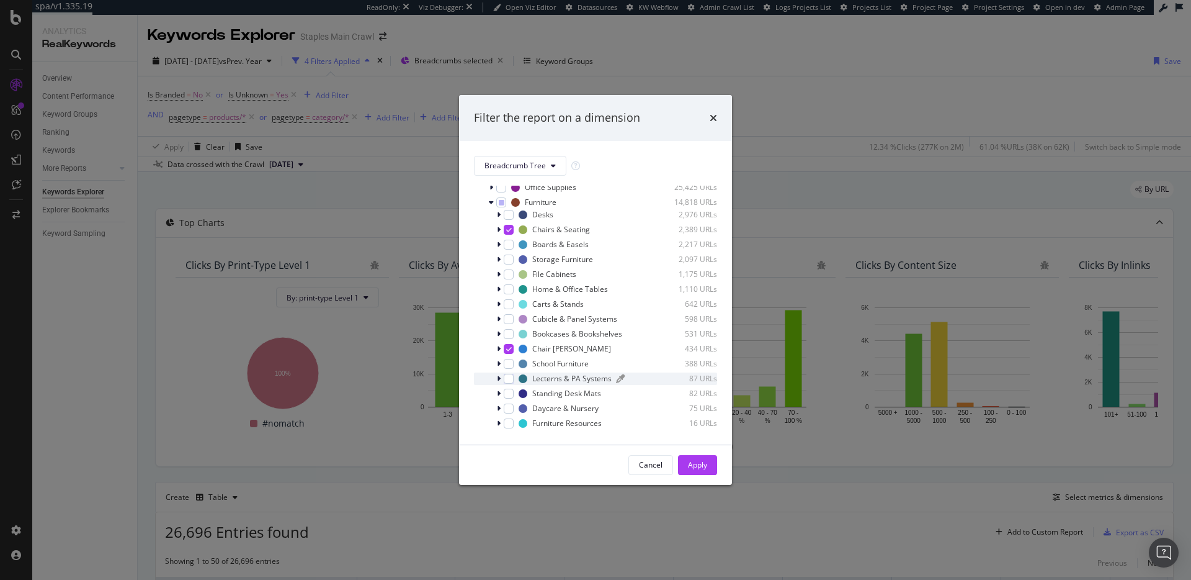
scroll to position [0, 0]
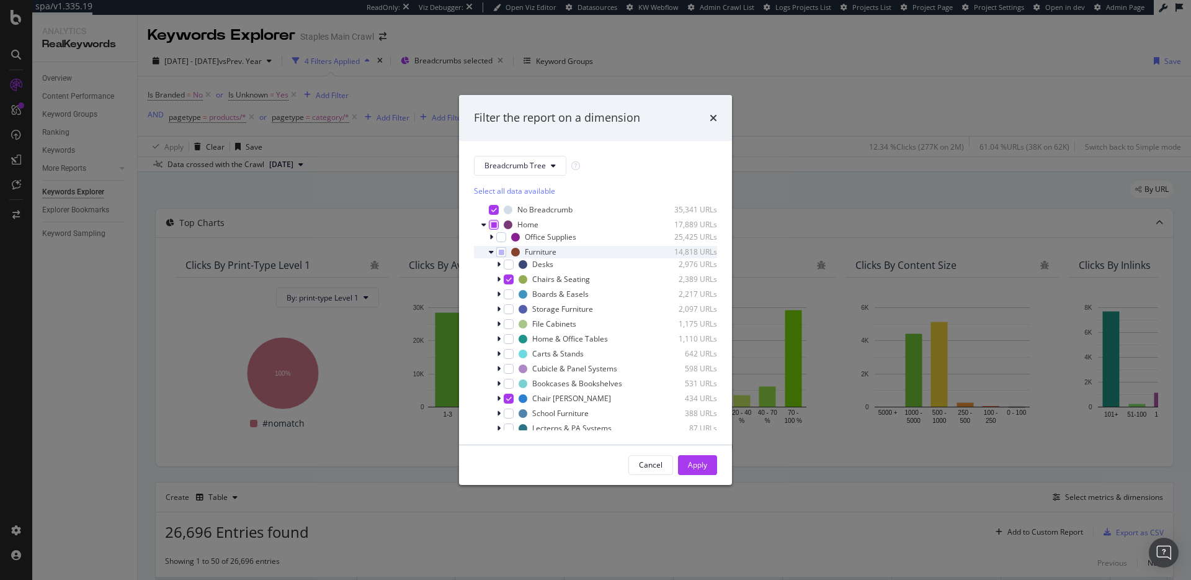
click at [490, 253] on icon "modal" at bounding box center [491, 251] width 5 height 7
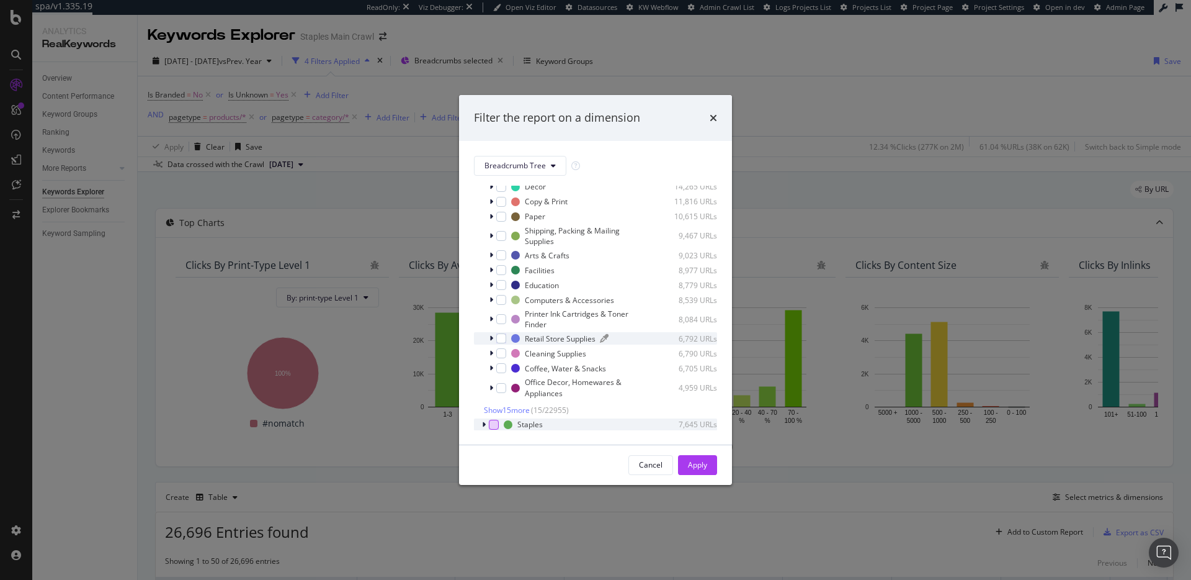
scroll to position [88, 0]
click at [488, 399] on span "Show 15 more" at bounding box center [507, 401] width 46 height 11
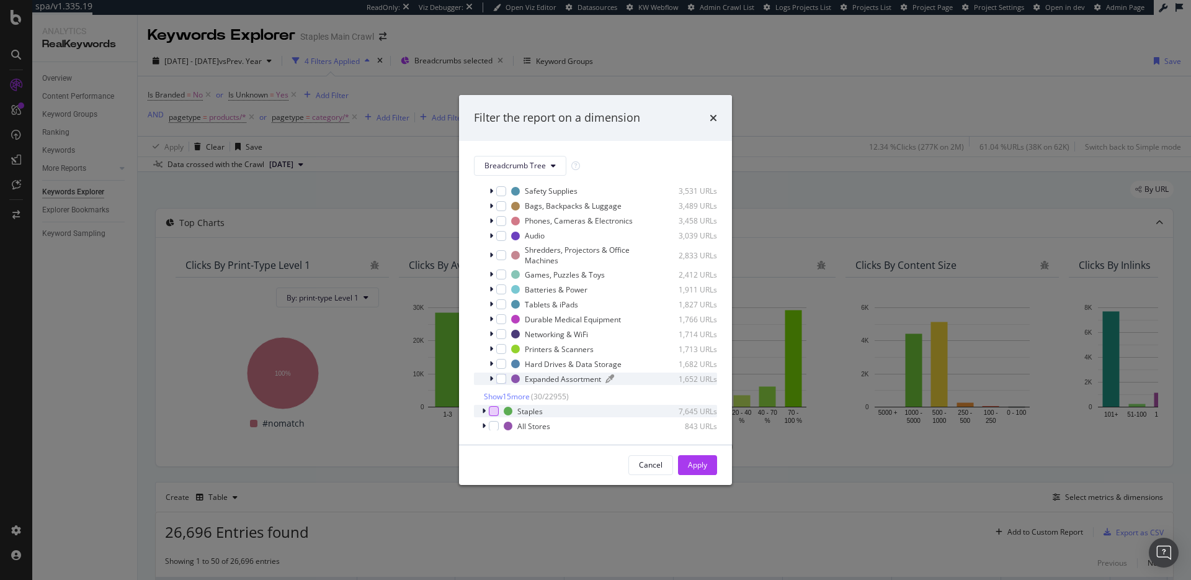
scroll to position [343, 0]
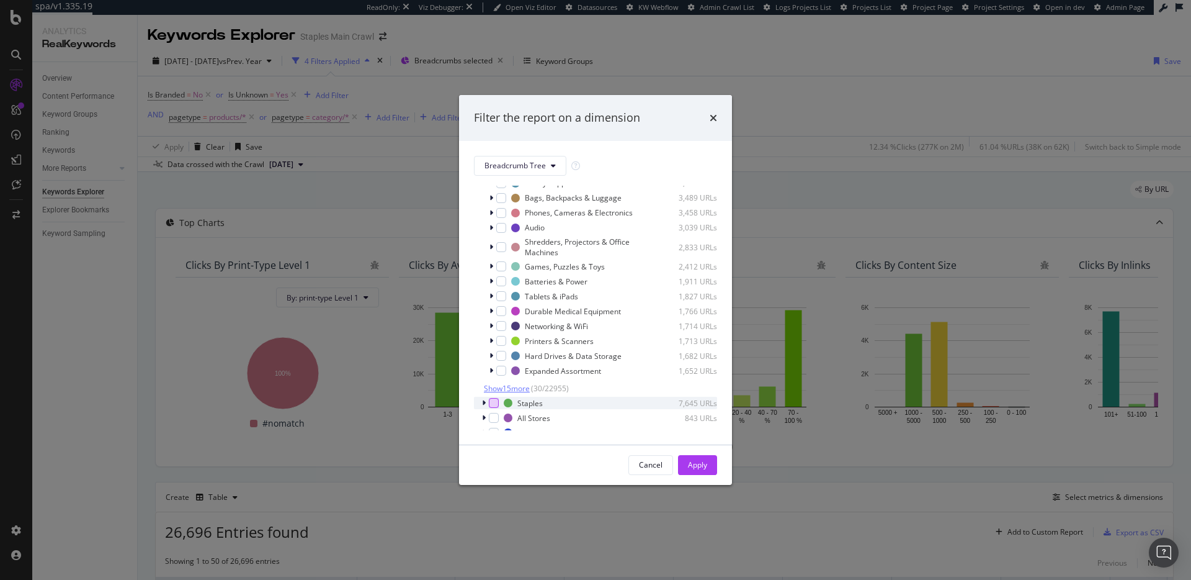
click at [513, 393] on span "Show 15 more" at bounding box center [507, 388] width 46 height 11
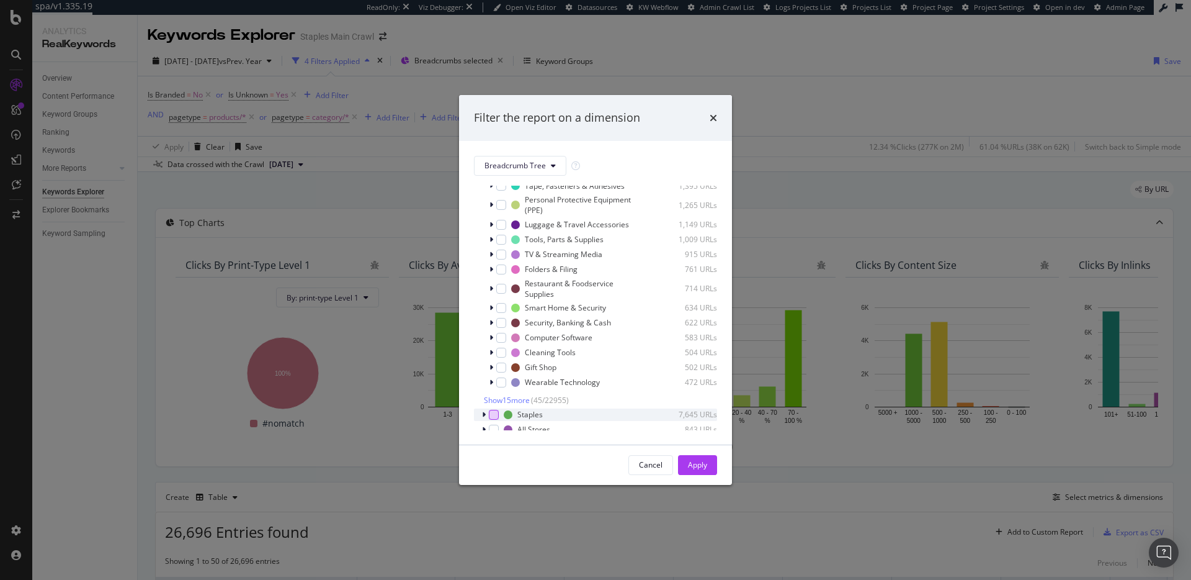
scroll to position [580, 0]
click at [512, 397] on span "Show 15 more" at bounding box center [507, 392] width 46 height 11
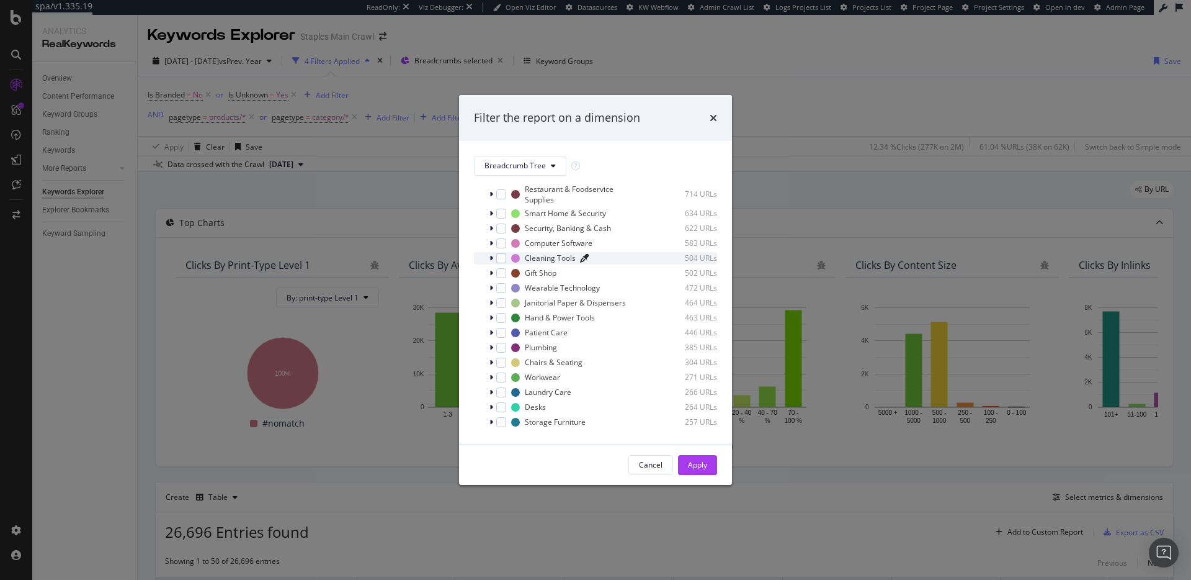
scroll to position [683, 0]
click at [501, 351] on div "modal" at bounding box center [501, 346] width 10 height 10
click at [491, 350] on icon "modal" at bounding box center [492, 346] width 4 height 7
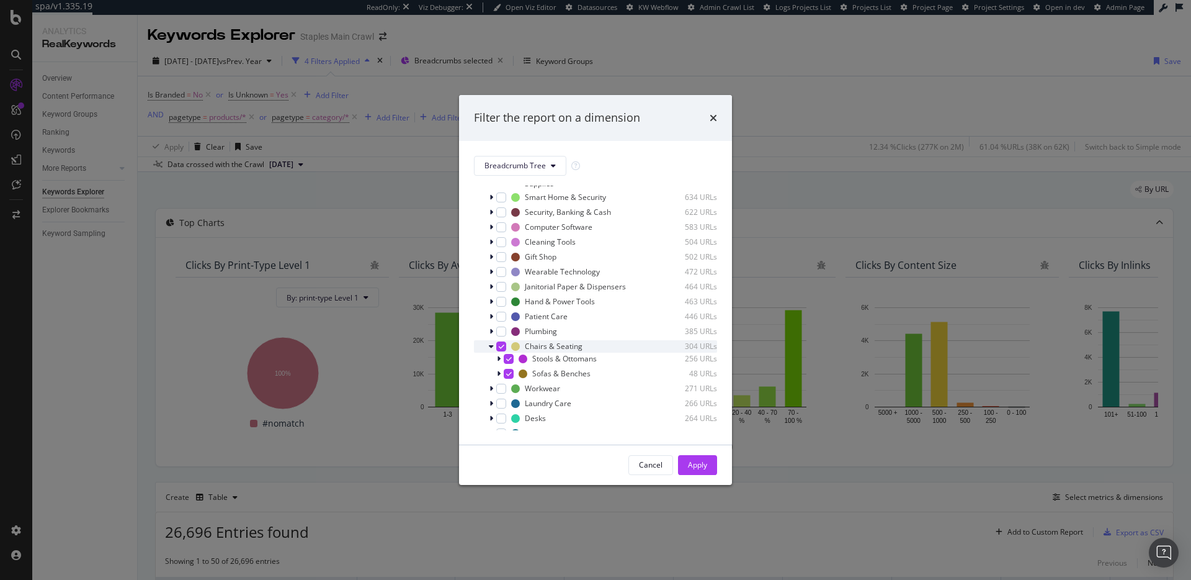
click at [493, 350] on icon "modal" at bounding box center [491, 346] width 5 height 7
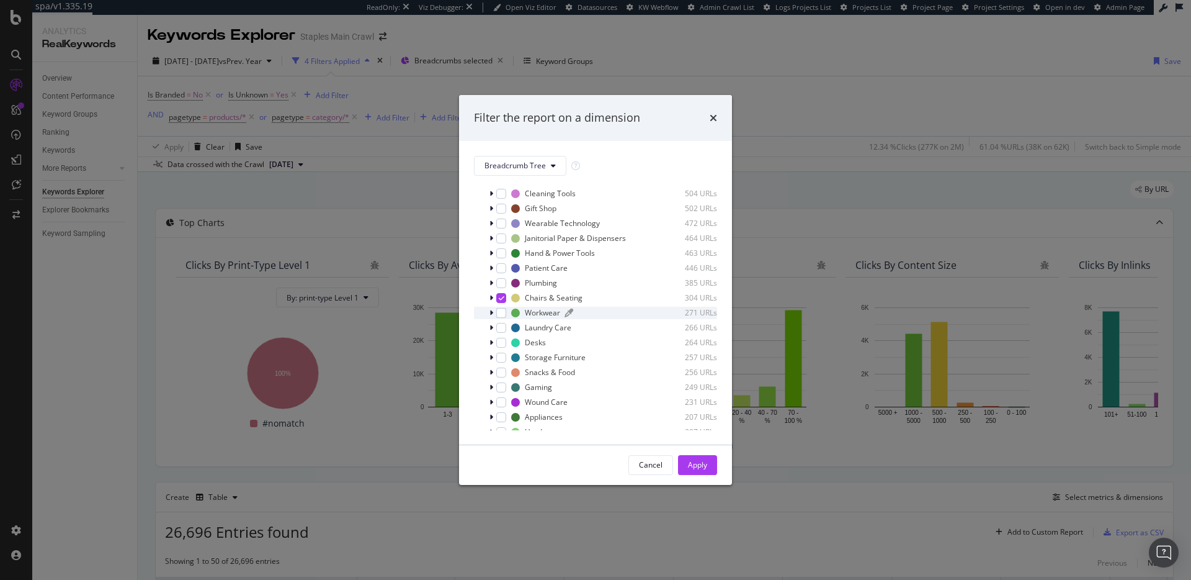
scroll to position [825, 0]
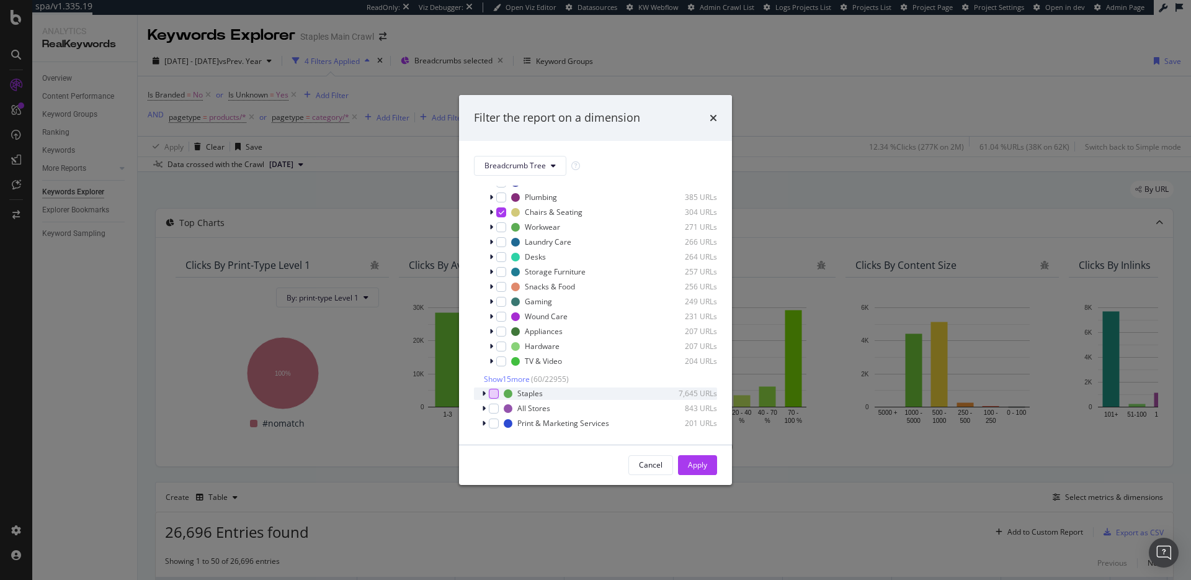
click at [486, 393] on div "modal" at bounding box center [484, 393] width 7 height 12
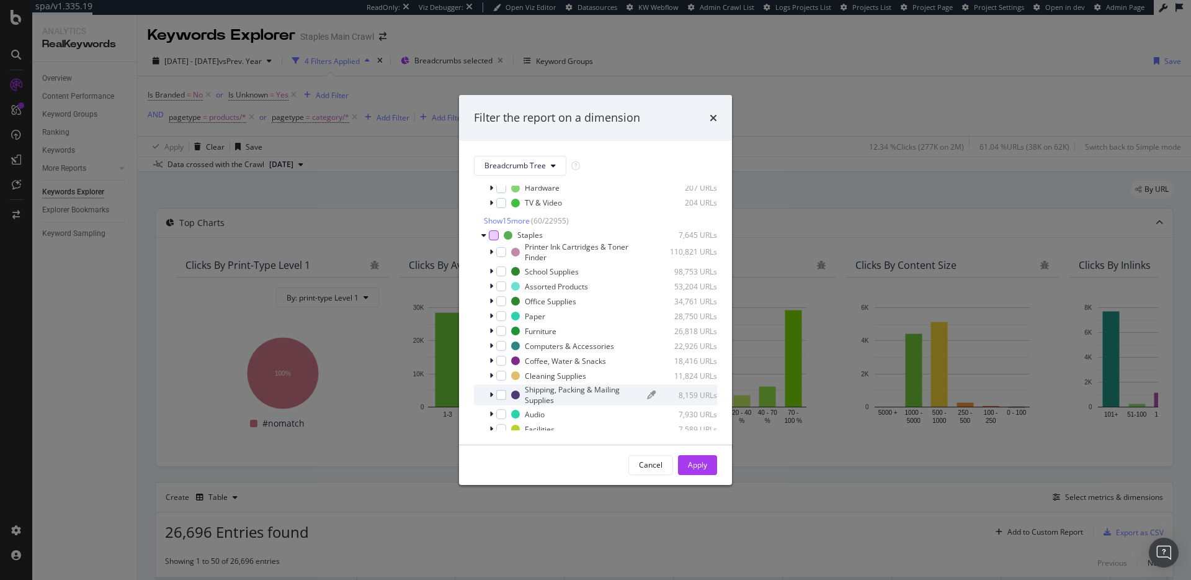
scroll to position [1015, 0]
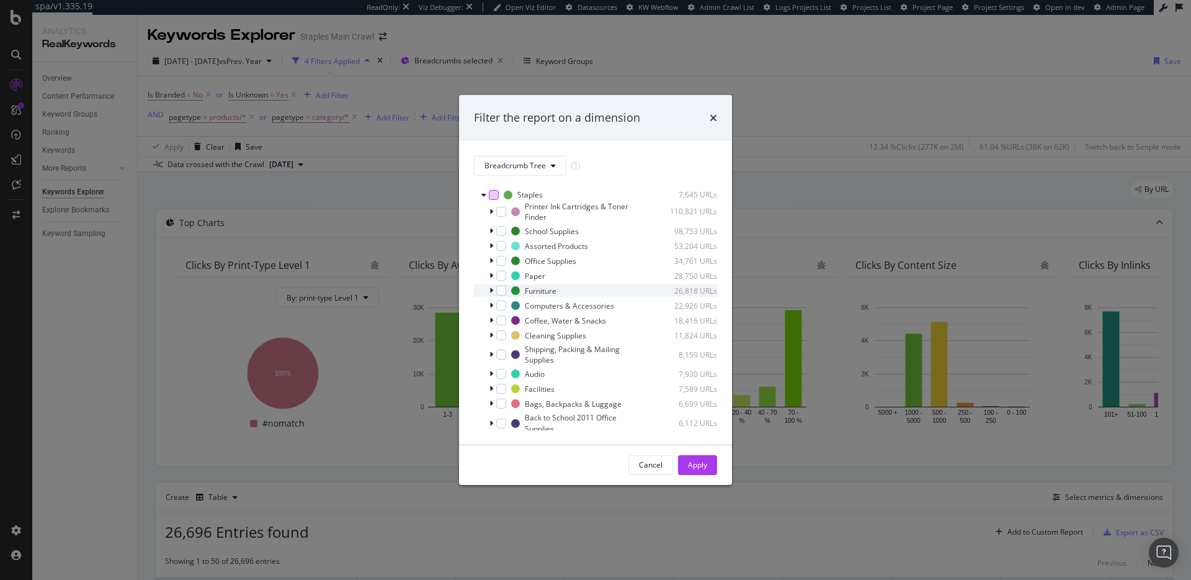
click at [490, 294] on icon "modal" at bounding box center [492, 290] width 4 height 7
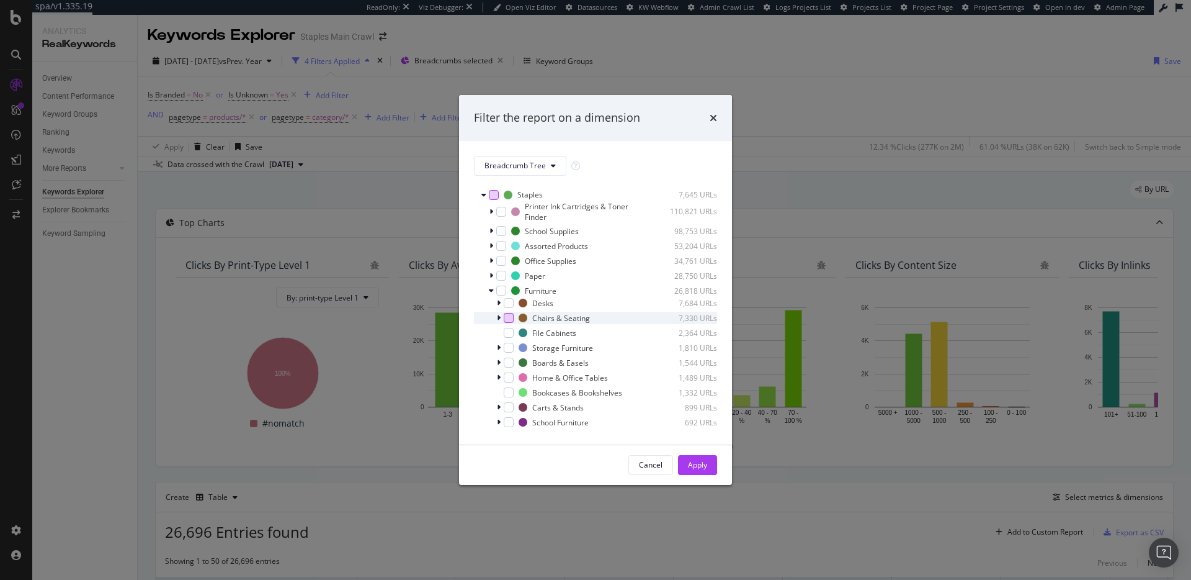
click at [510, 323] on div "modal" at bounding box center [509, 318] width 10 height 10
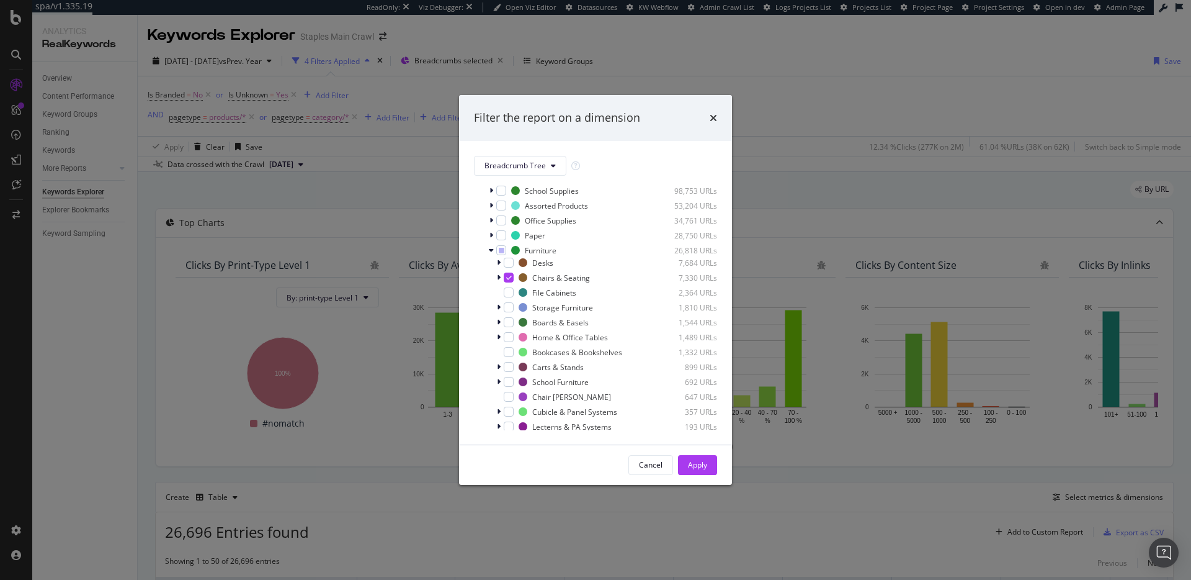
scroll to position [1064, 0]
click at [509, 393] on div "modal" at bounding box center [509, 388] width 10 height 10
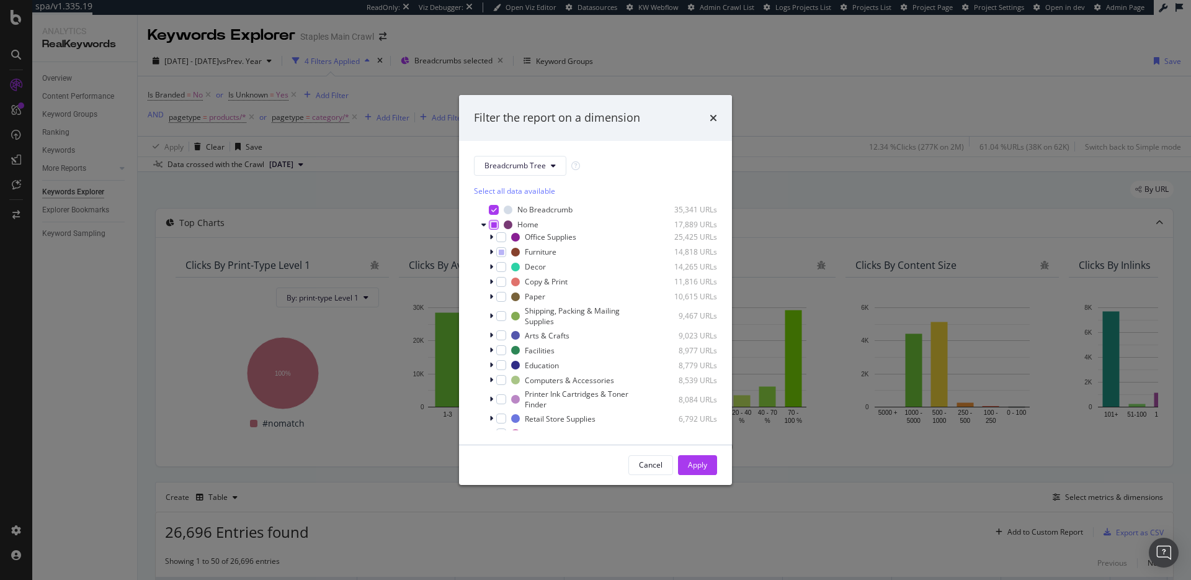
scroll to position [16, 0]
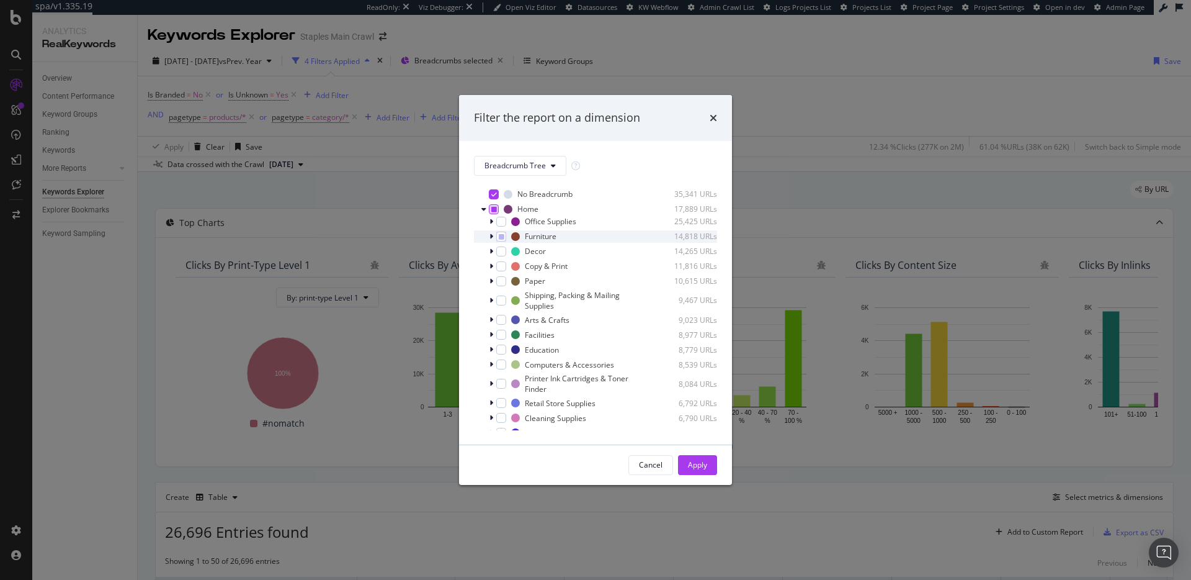
click at [492, 238] on icon "modal" at bounding box center [492, 236] width 4 height 7
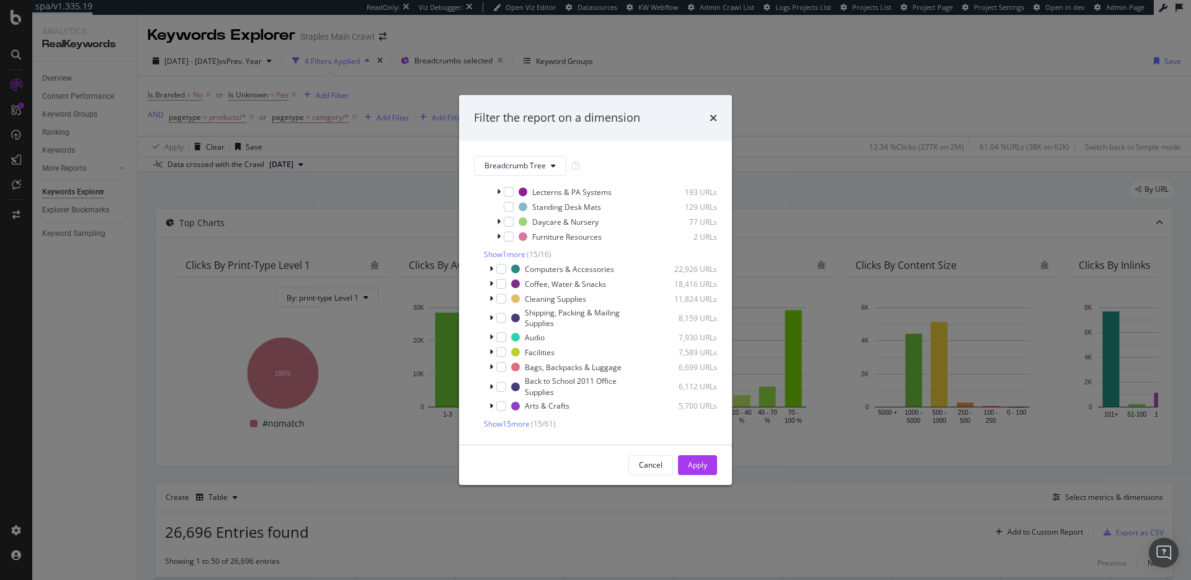
scroll to position [1549, 0]
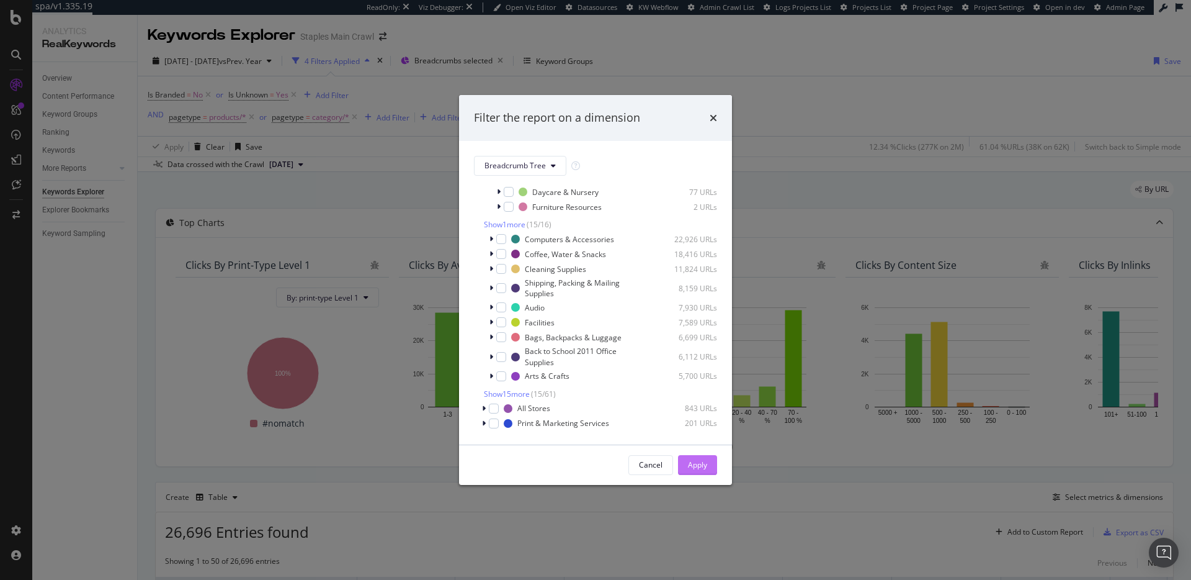
click at [691, 460] on div "Apply" at bounding box center [697, 464] width 19 height 11
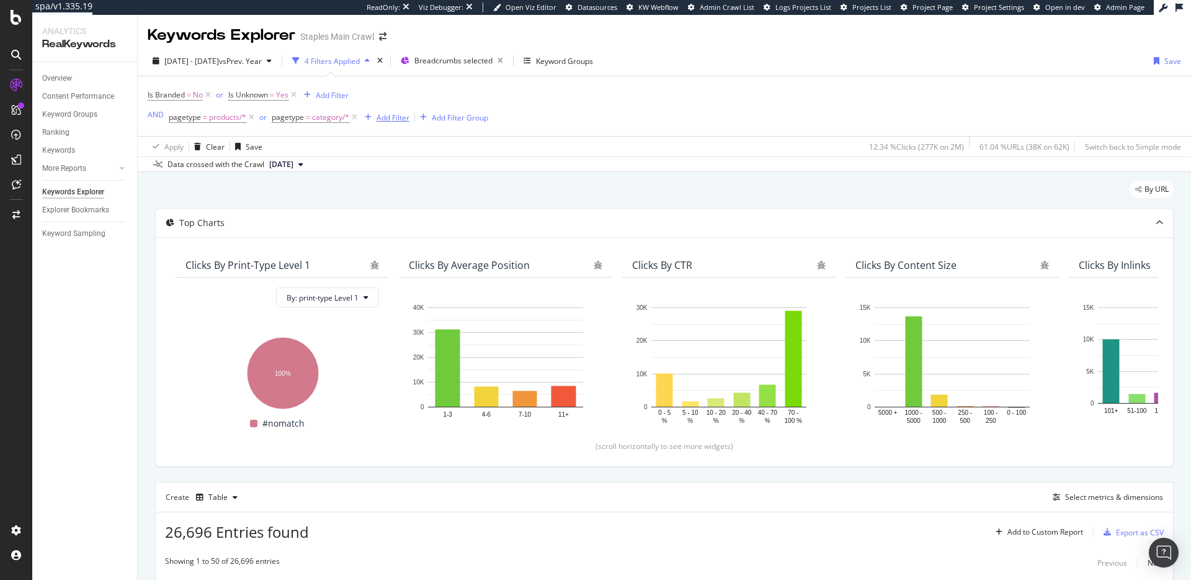
click at [398, 117] on div "Add Filter" at bounding box center [393, 117] width 33 height 11
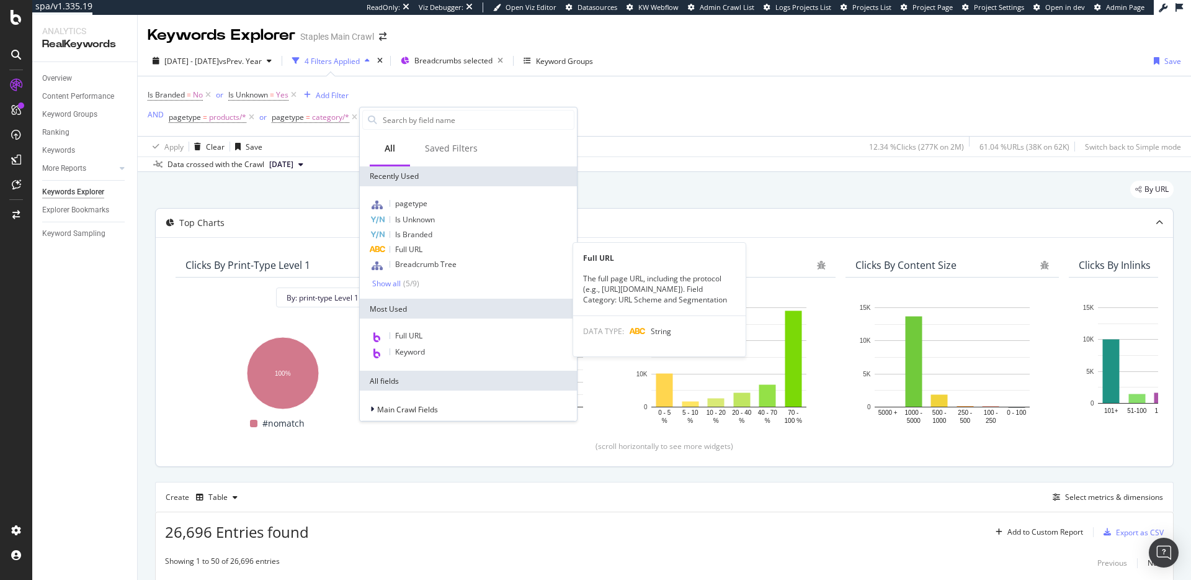
click at [426, 244] on div "Full URL" at bounding box center [468, 249] width 212 height 15
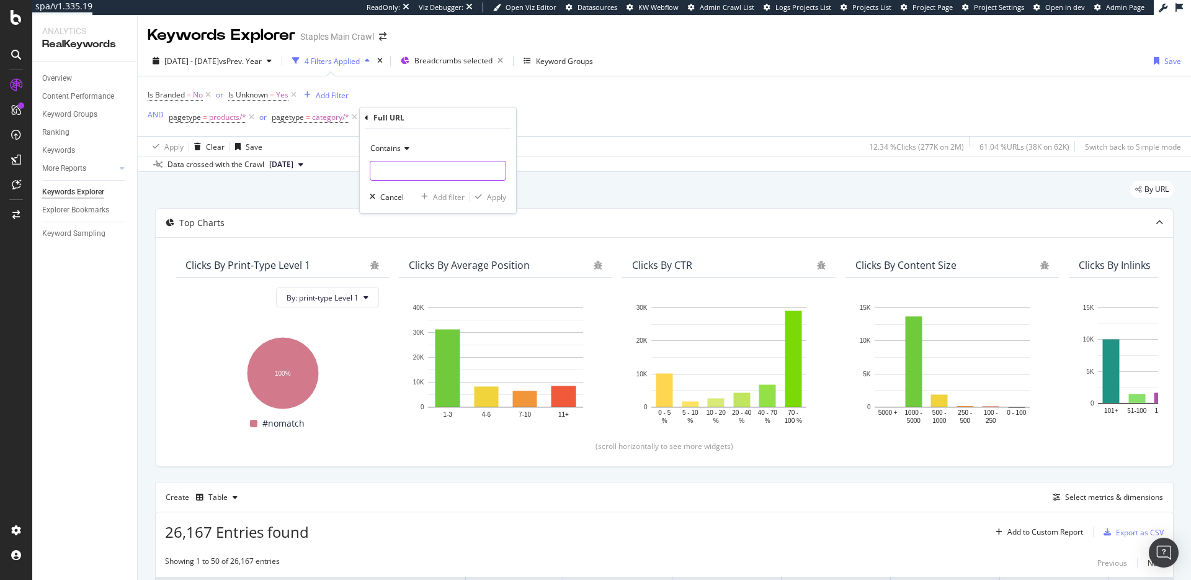
paste input "cat_CG32"
type input "cat_CG32"
click at [498, 195] on div "Apply" at bounding box center [496, 197] width 19 height 11
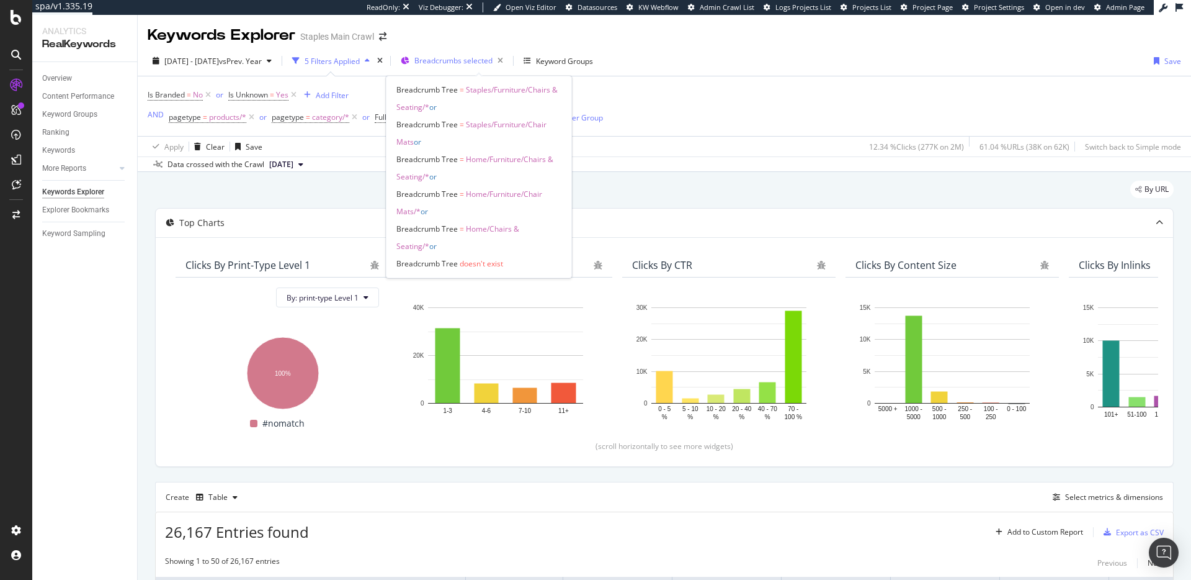
click at [470, 61] on span "Breadcrumbs selected" at bounding box center [453, 60] width 78 height 11
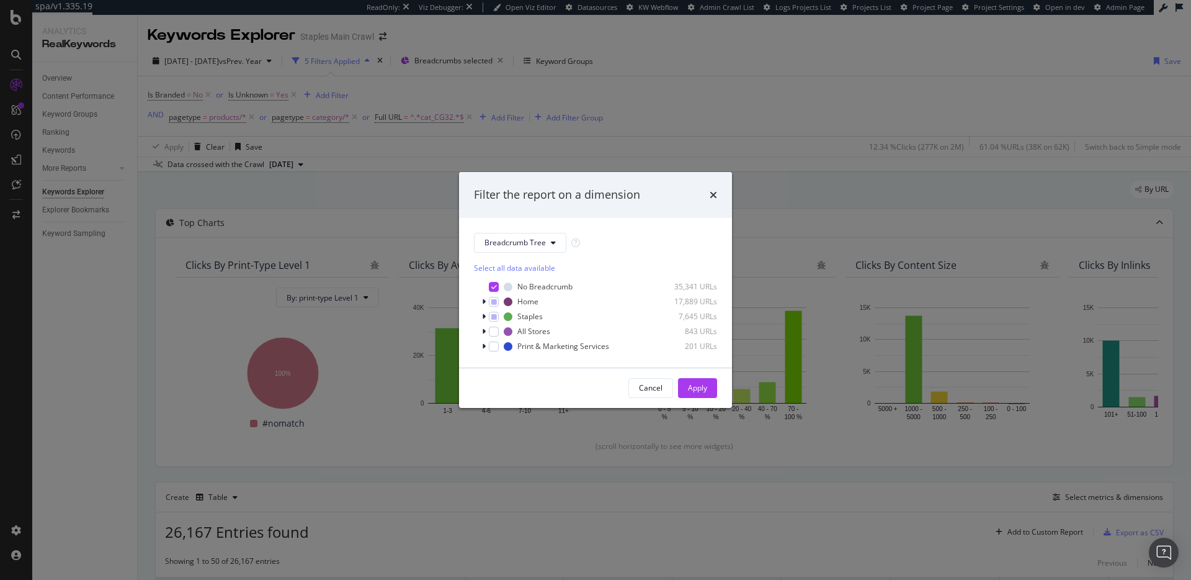
click at [749, 70] on div "Filter the report on a dimension Breadcrumb Tree Select all data available No B…" at bounding box center [595, 290] width 1191 height 580
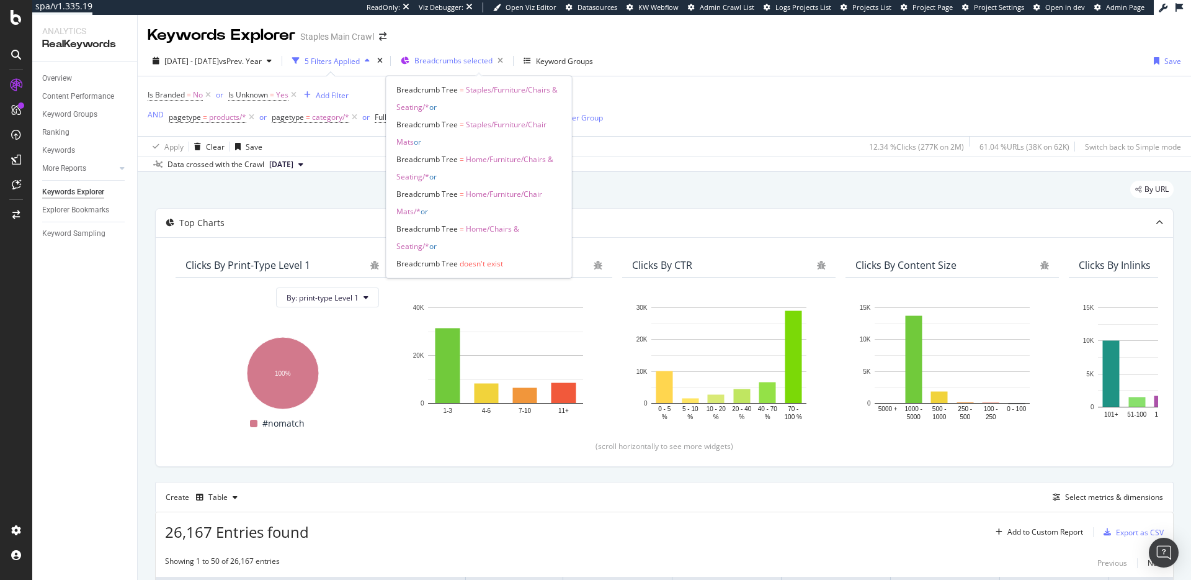
click at [489, 60] on span "Breadcrumbs selected" at bounding box center [453, 60] width 78 height 11
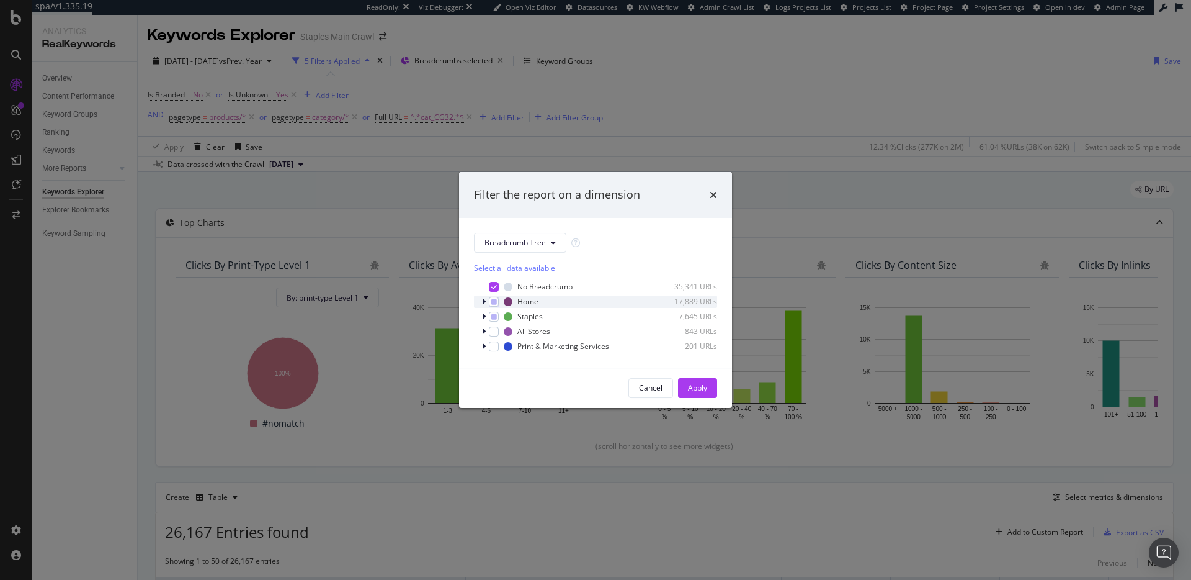
click at [482, 303] on icon "modal" at bounding box center [484, 301] width 4 height 7
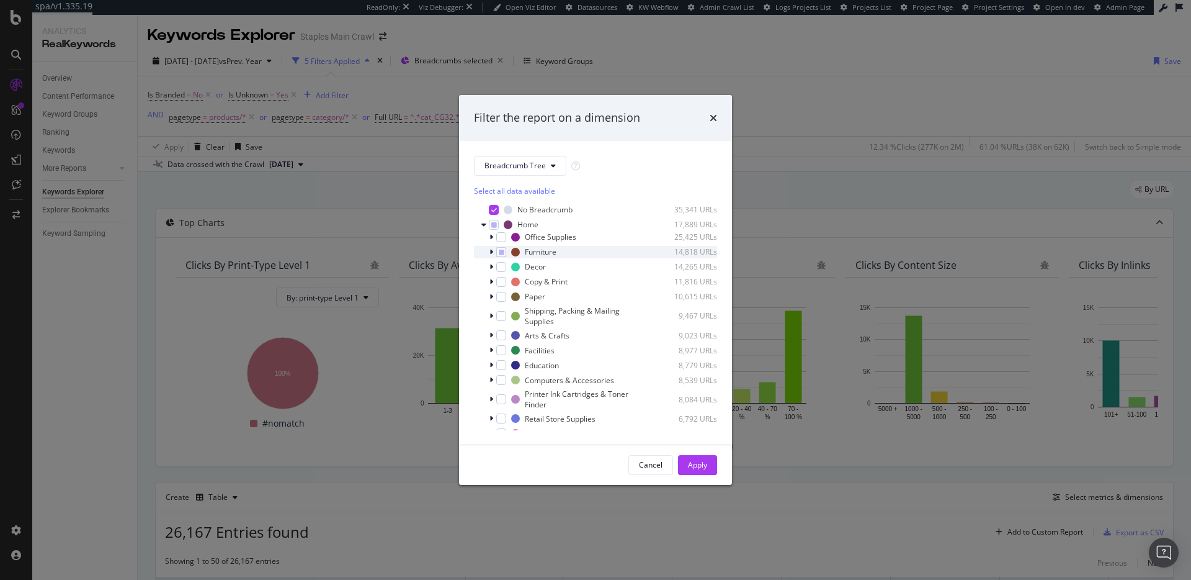
click at [490, 252] on icon "modal" at bounding box center [492, 251] width 4 height 7
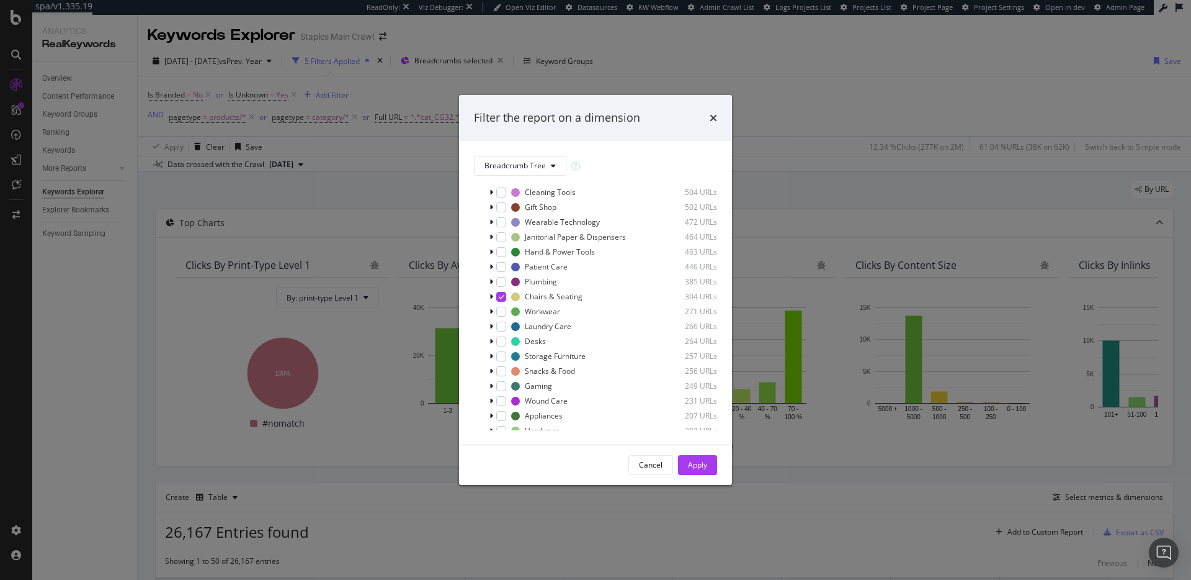
scroll to position [1046, 0]
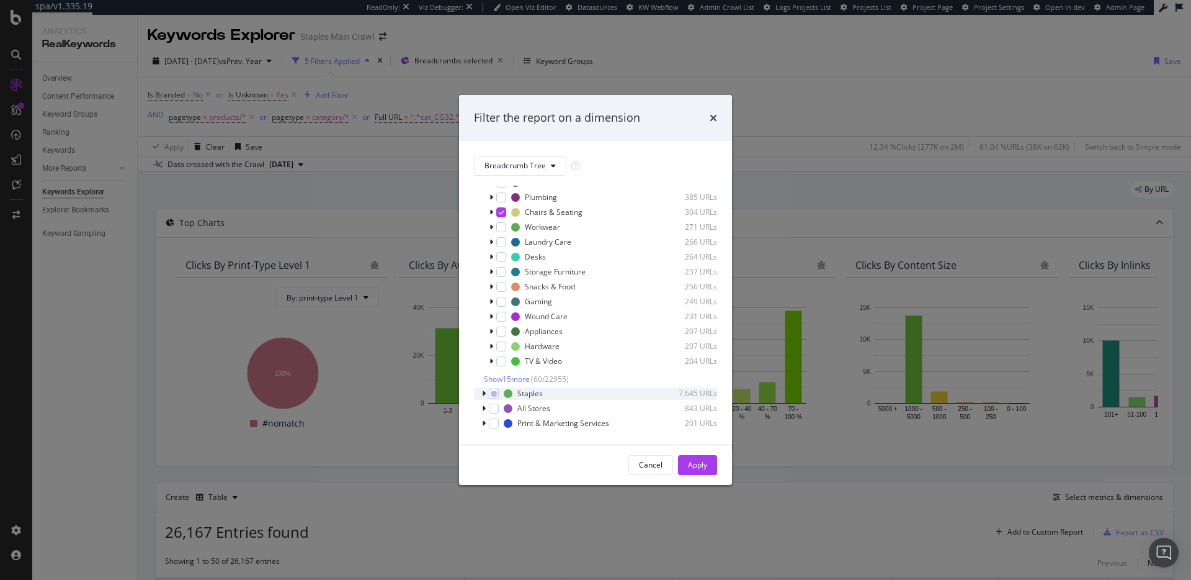
click at [482, 395] on icon "modal" at bounding box center [484, 393] width 4 height 7
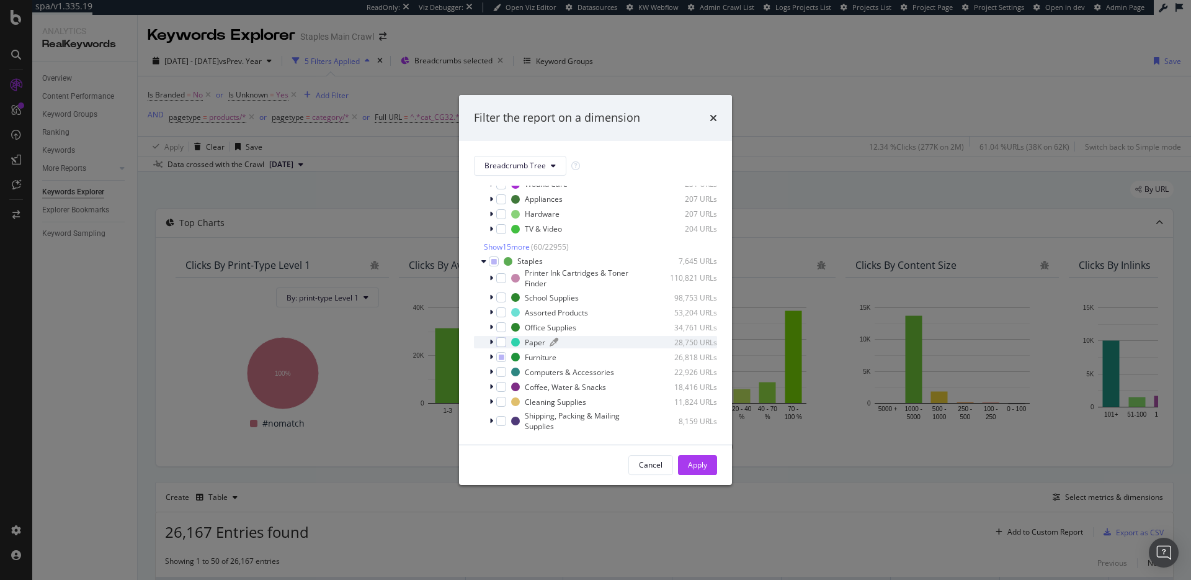
scroll to position [1185, 0]
click at [491, 345] on icon "modal" at bounding box center [492, 341] width 4 height 7
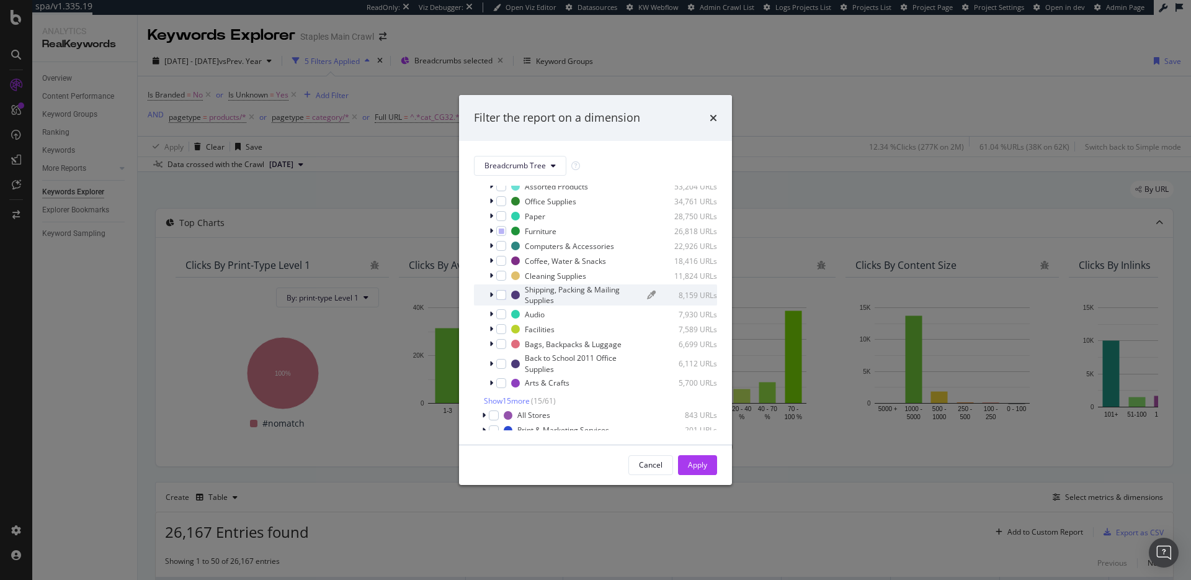
scroll to position [1288, 0]
click at [490, 243] on icon "modal" at bounding box center [492, 238] width 4 height 7
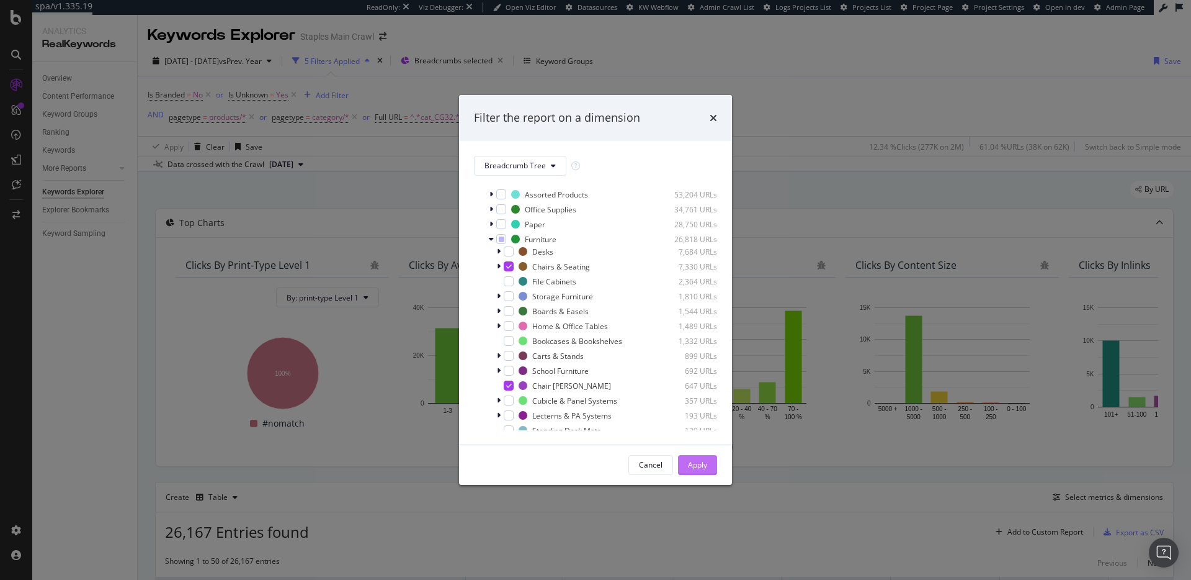
click at [702, 468] on div "Apply" at bounding box center [697, 464] width 19 height 11
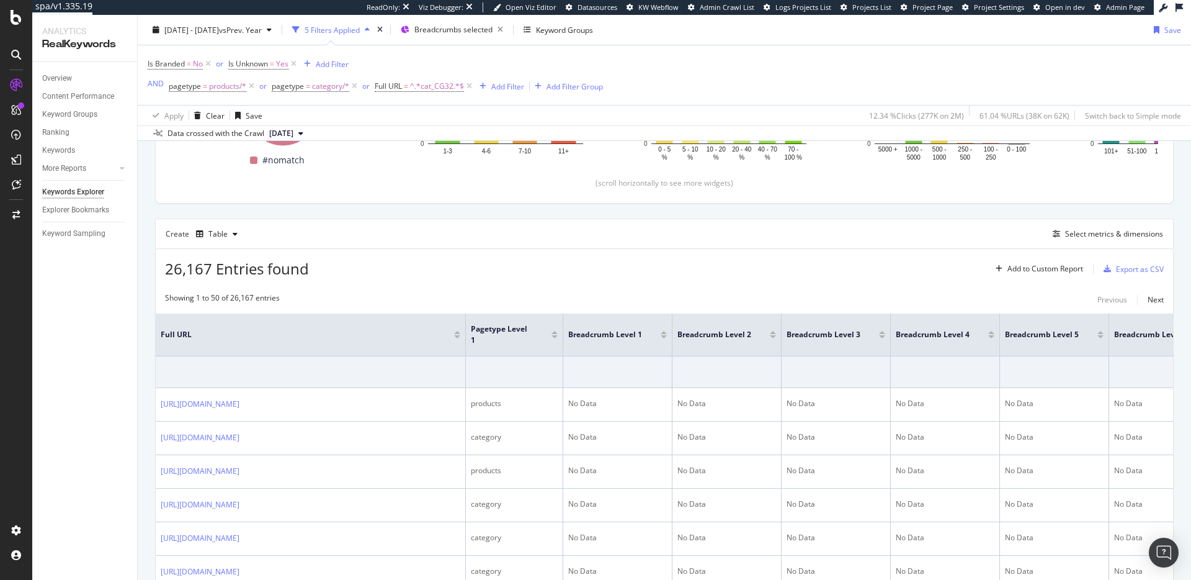
scroll to position [271, 0]
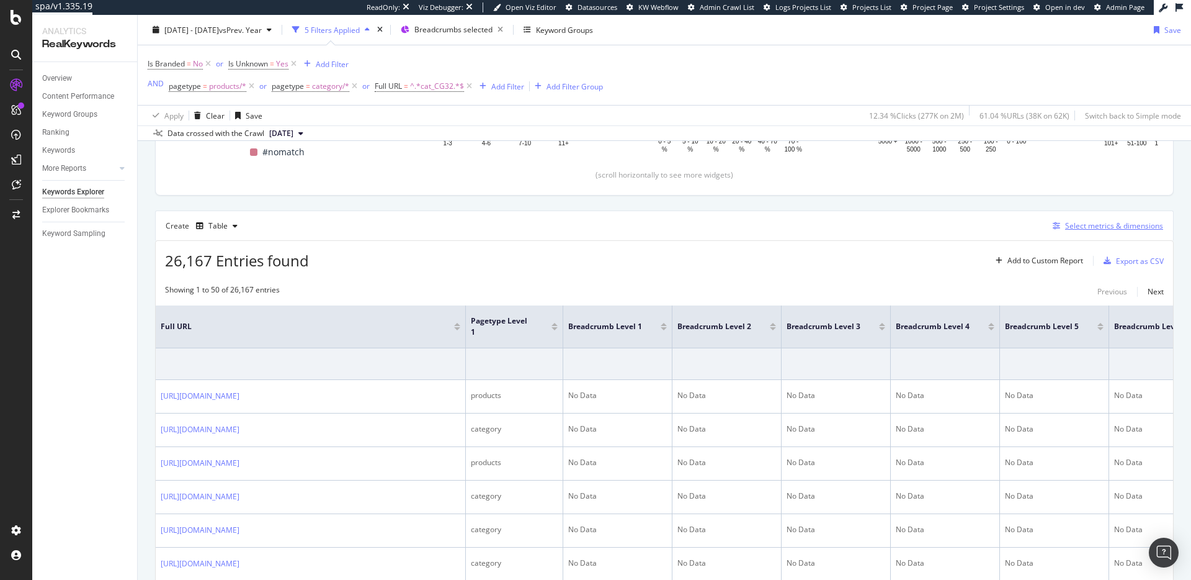
click at [1101, 225] on div "Select metrics & dimensions" at bounding box center [1114, 225] width 98 height 11
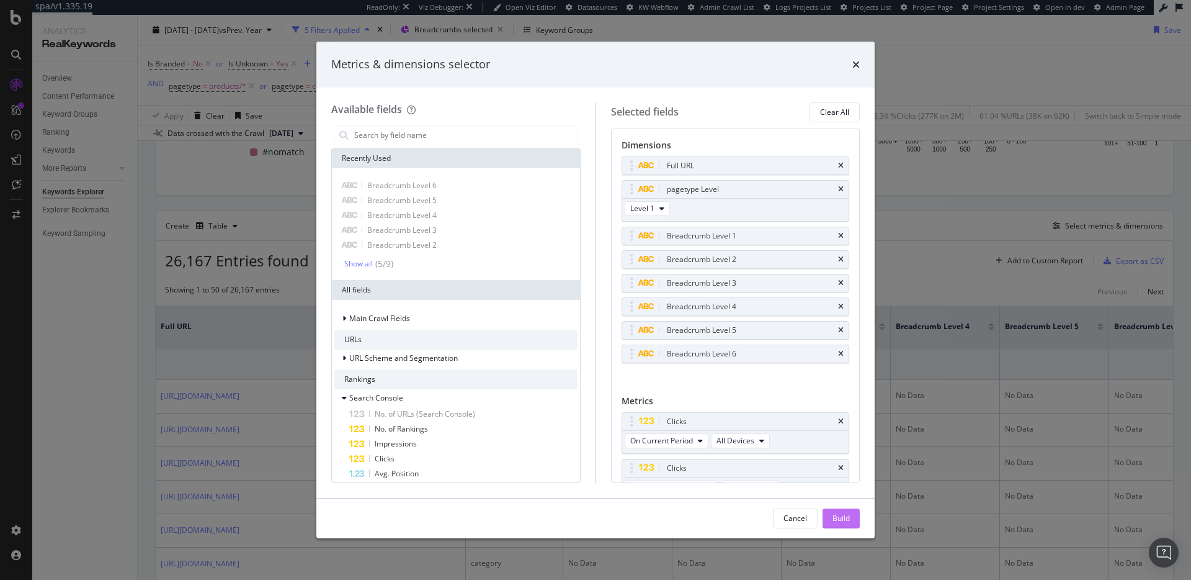
click at [843, 517] on div "Build" at bounding box center [841, 518] width 17 height 11
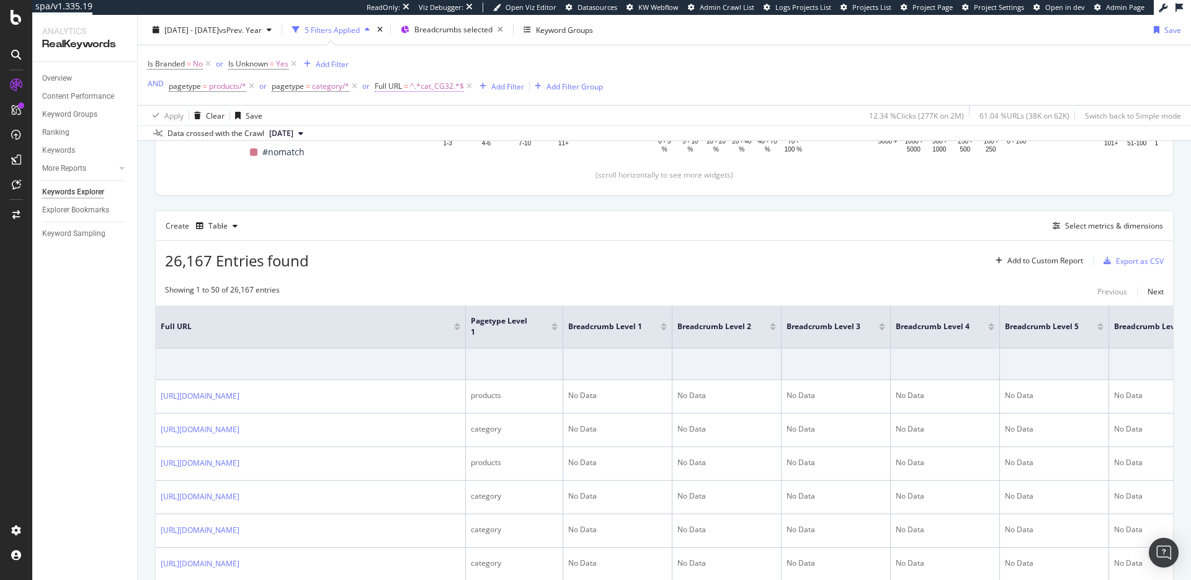
click at [429, 87] on span "^.*cat_CG32.*$" at bounding box center [437, 86] width 54 height 17
click at [444, 137] on input "cat_CG32" at bounding box center [443, 138] width 117 height 20
click at [656, 46] on div "Is Branded = No or Is Unknown = Yes Add Filter AND pagetype = products/* or pag…" at bounding box center [665, 75] width 1034 height 60
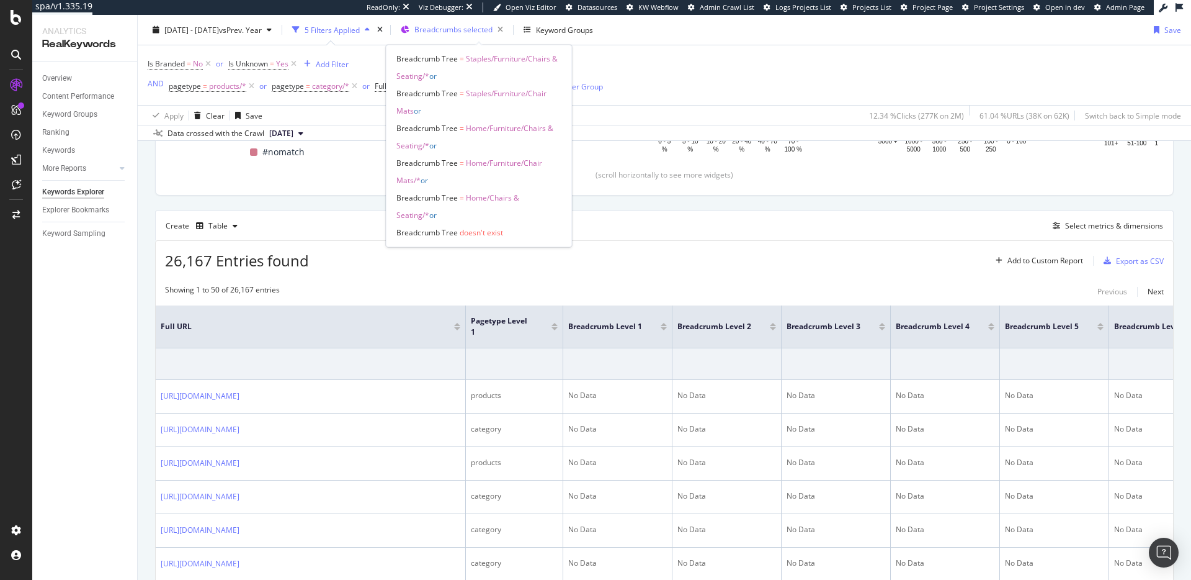
click at [493, 30] on span "Breadcrumbs selected" at bounding box center [453, 29] width 78 height 11
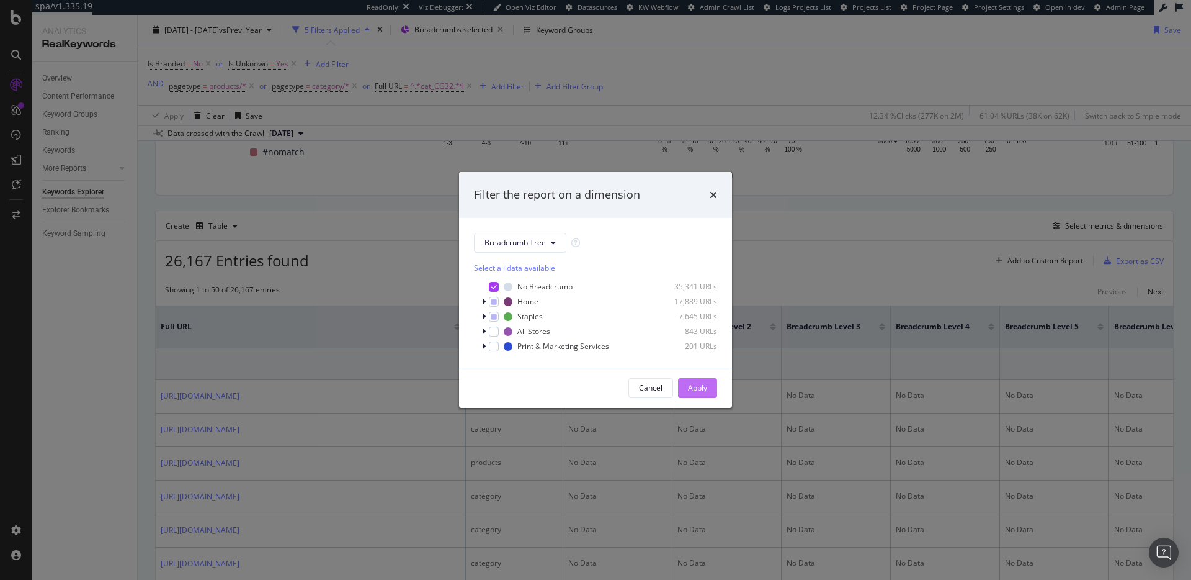
click at [702, 389] on div "Apply" at bounding box center [697, 387] width 19 height 11
click at [702, 390] on div "No Data" at bounding box center [727, 395] width 99 height 11
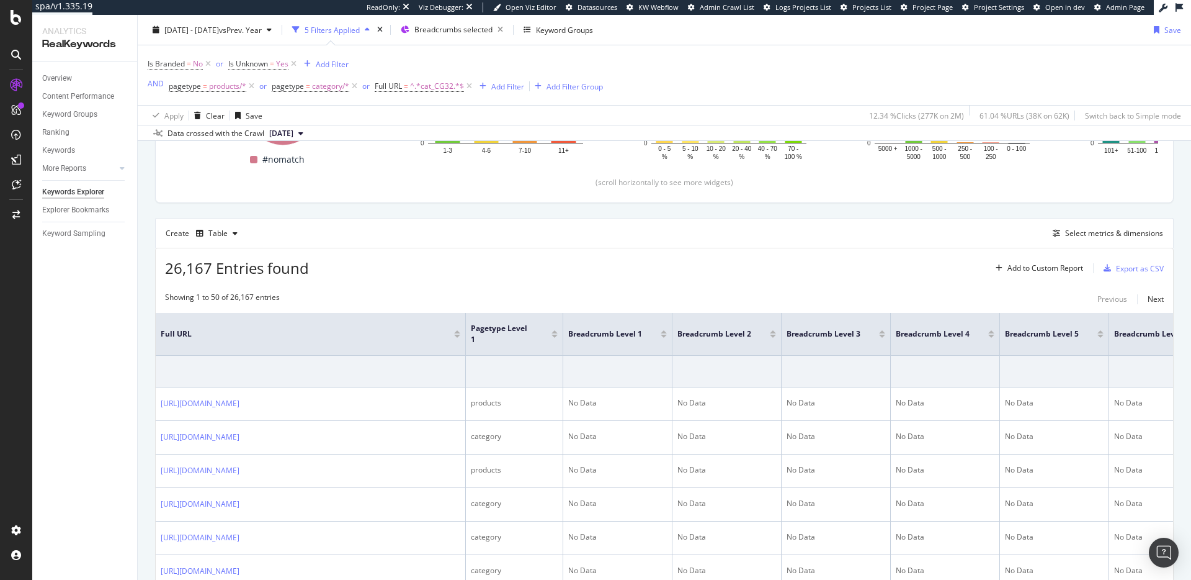
click at [857, 272] on div "26,167 Entries found Add to Custom Report Export as CSV" at bounding box center [665, 263] width 1018 height 30
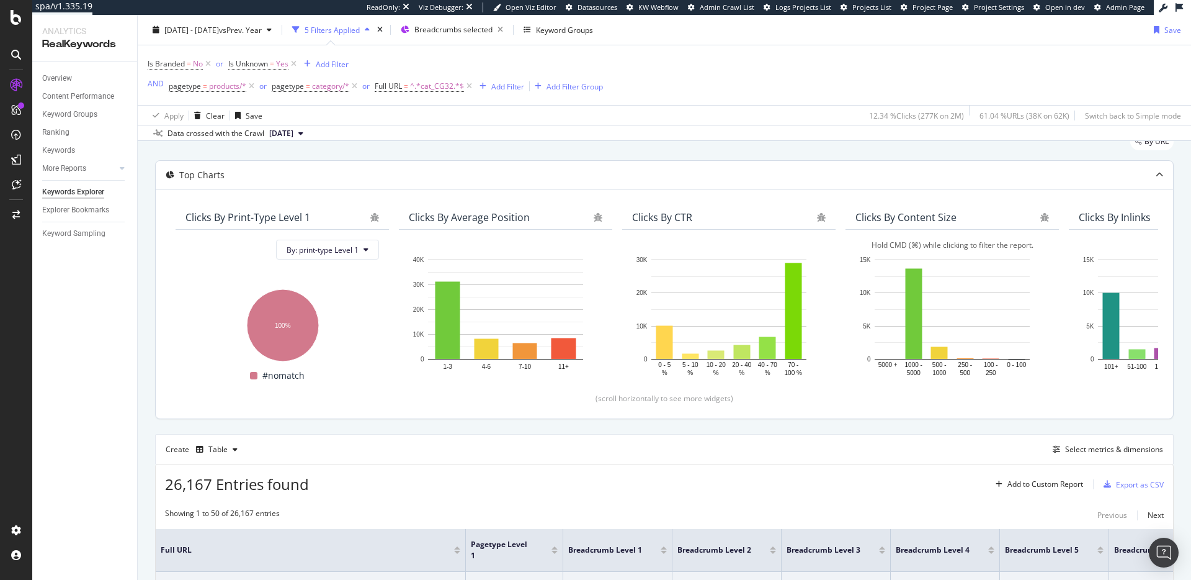
scroll to position [79, 0]
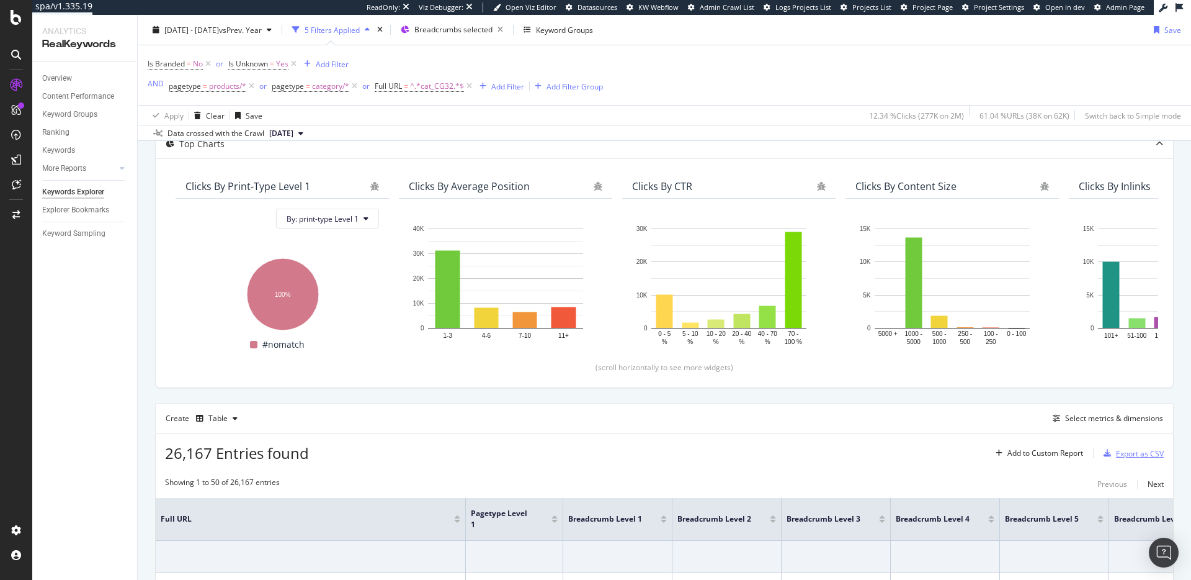
click at [1134, 452] on div "Export as CSV" at bounding box center [1140, 453] width 48 height 11
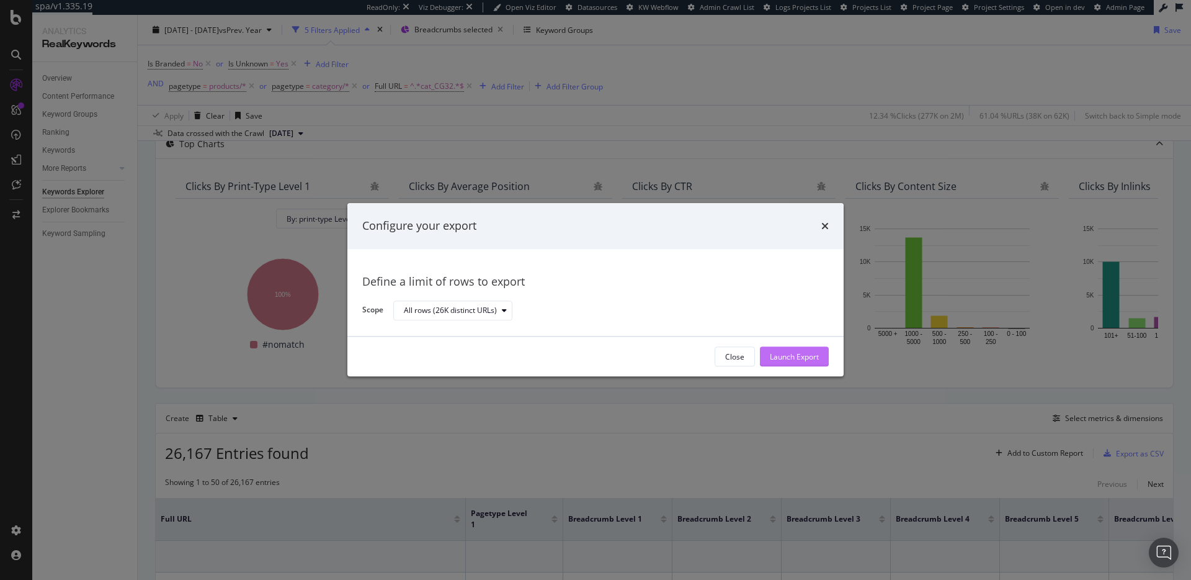
click at [808, 351] on div "Launch Export" at bounding box center [794, 356] width 49 height 11
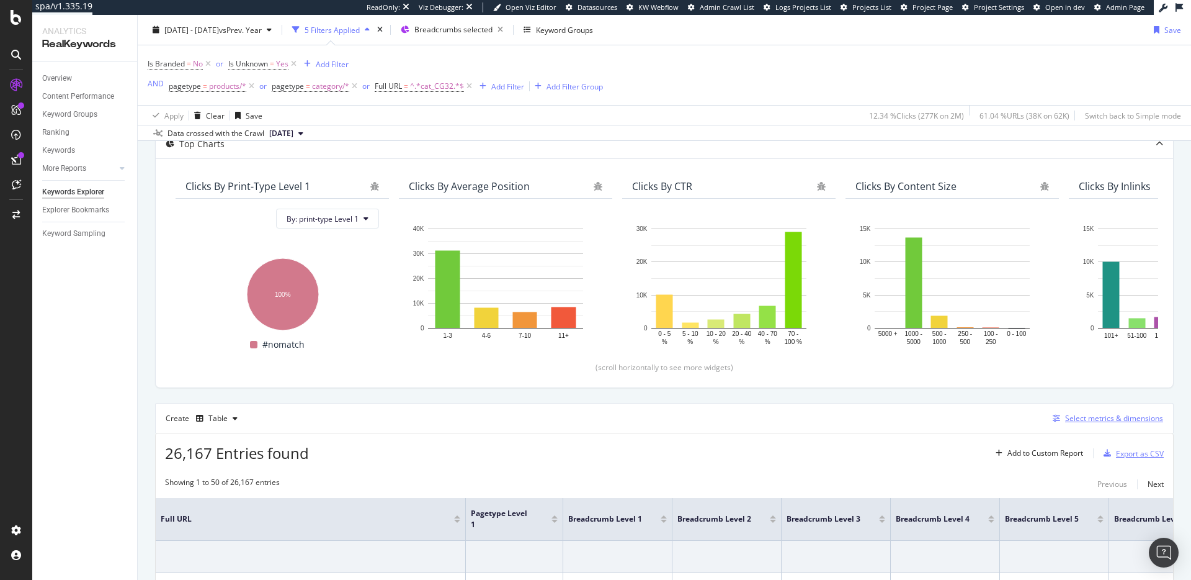
scroll to position [109, 0]
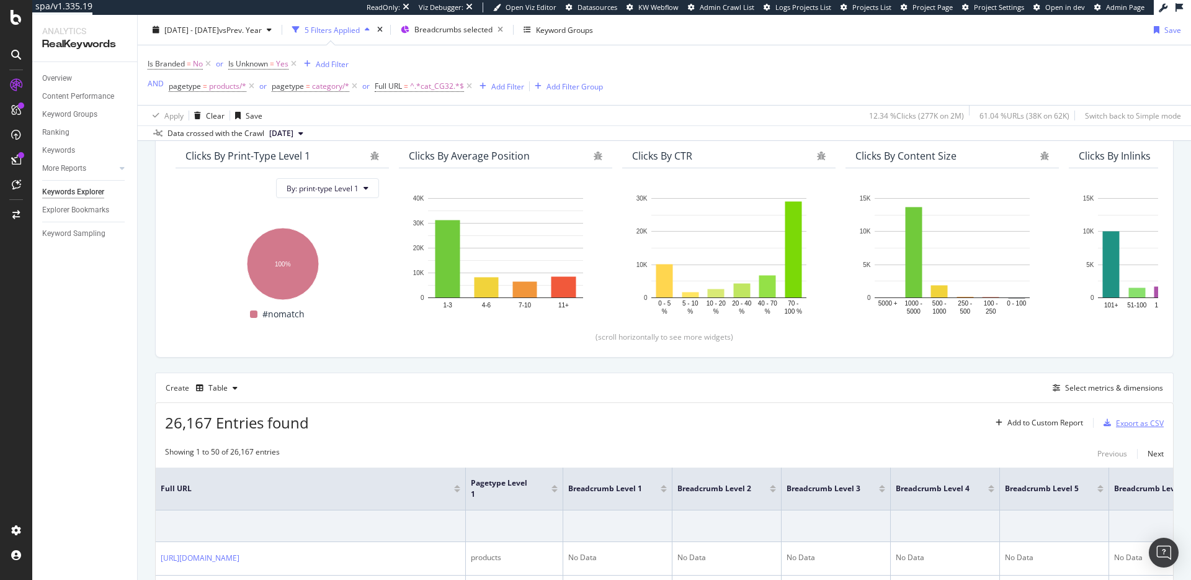
click at [1127, 424] on div "Export as CSV" at bounding box center [1140, 423] width 48 height 11
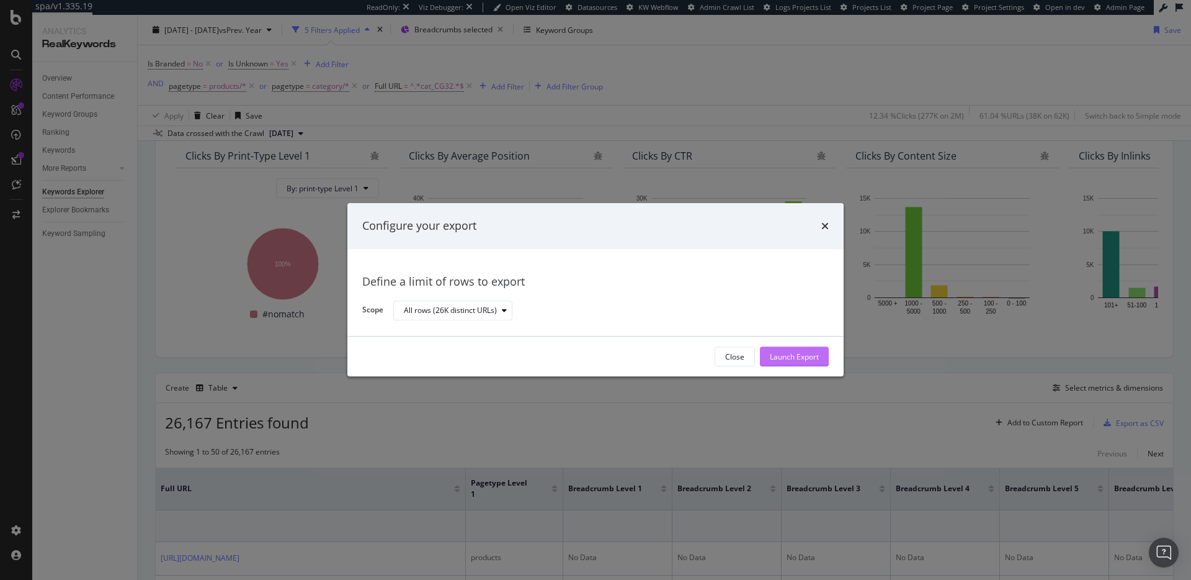
click at [797, 357] on div "Launch Export" at bounding box center [794, 356] width 49 height 11
